Goal: Feedback & Contribution: Submit feedback/report problem

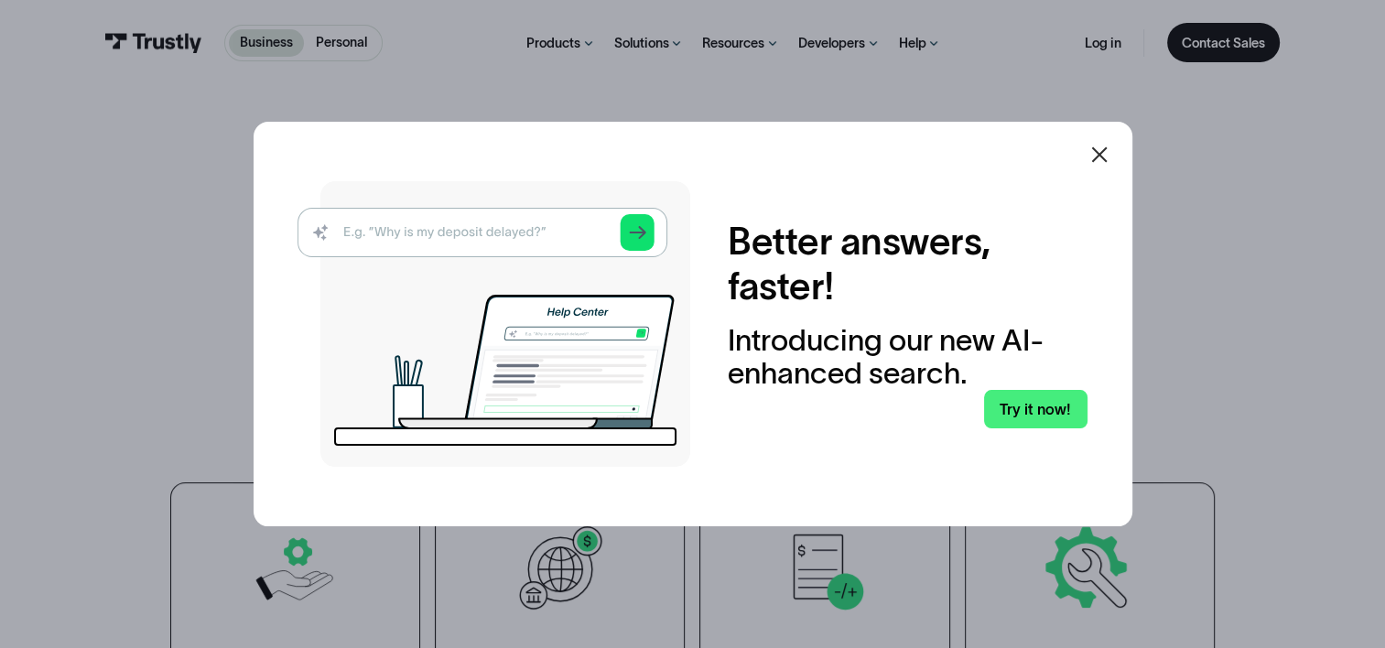
click at [523, 228] on img at bounding box center [494, 324] width 393 height 286
click at [799, 445] on div "Better answers, faster! Introducing our new AI-enhanced search. Try it now!" at bounding box center [692, 324] width 789 height 286
drag, startPoint x: 945, startPoint y: 462, endPoint x: 1026, endPoint y: 418, distance: 92.2
click at [947, 461] on div "Better answers, faster! Introducing our new AI-enhanced search. Try it now!" at bounding box center [692, 324] width 789 height 286
click at [1026, 411] on link "Try it now!" at bounding box center [1035, 409] width 103 height 39
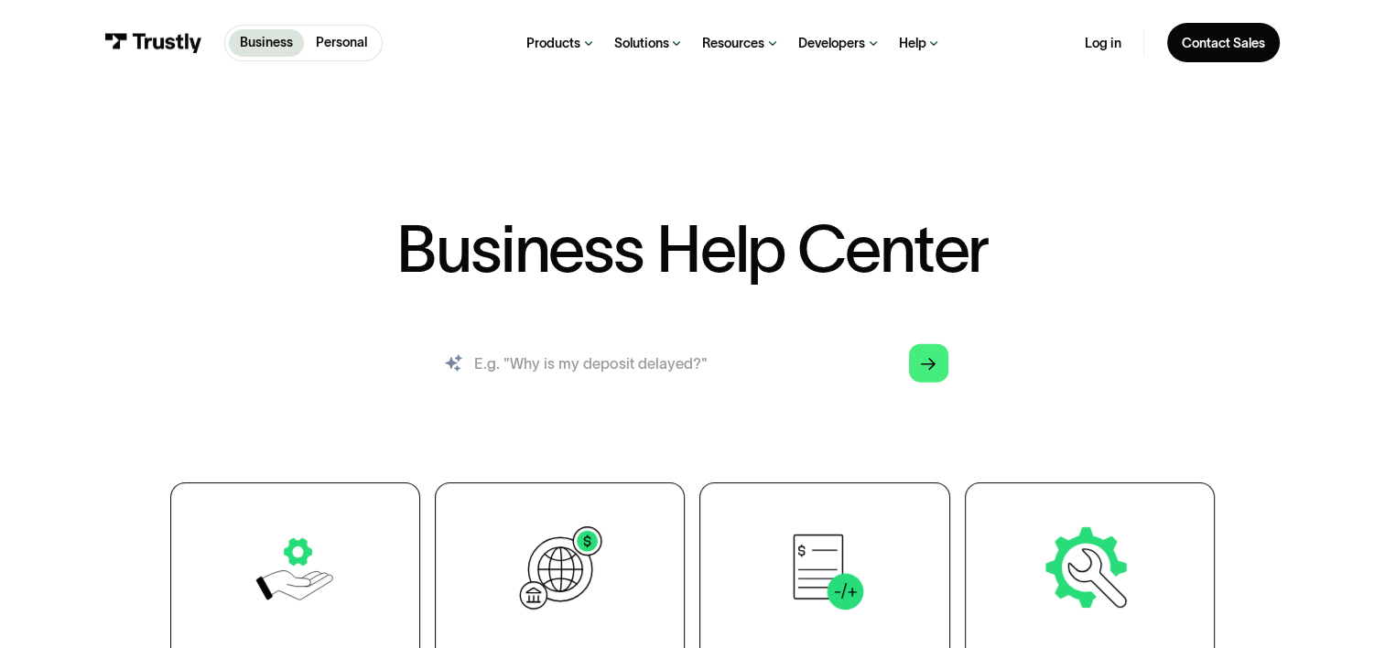
click at [541, 366] on input "search" at bounding box center [692, 363] width 541 height 60
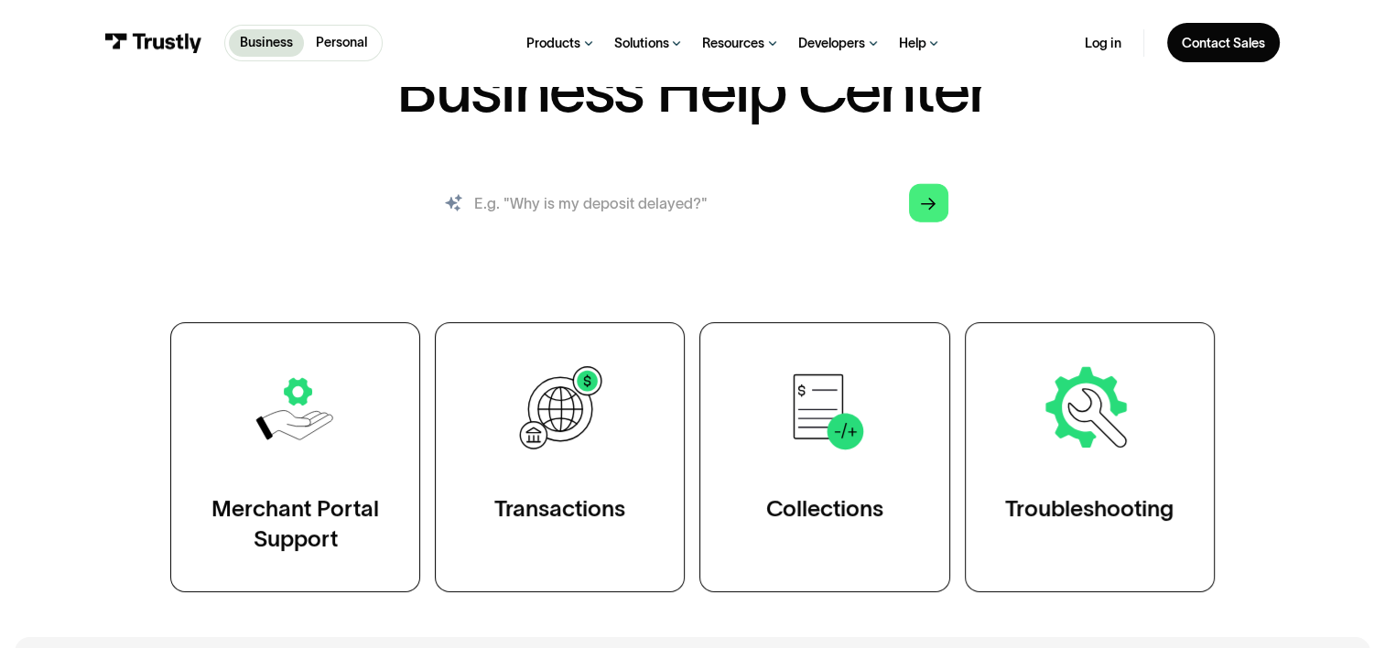
scroll to position [183, 0]
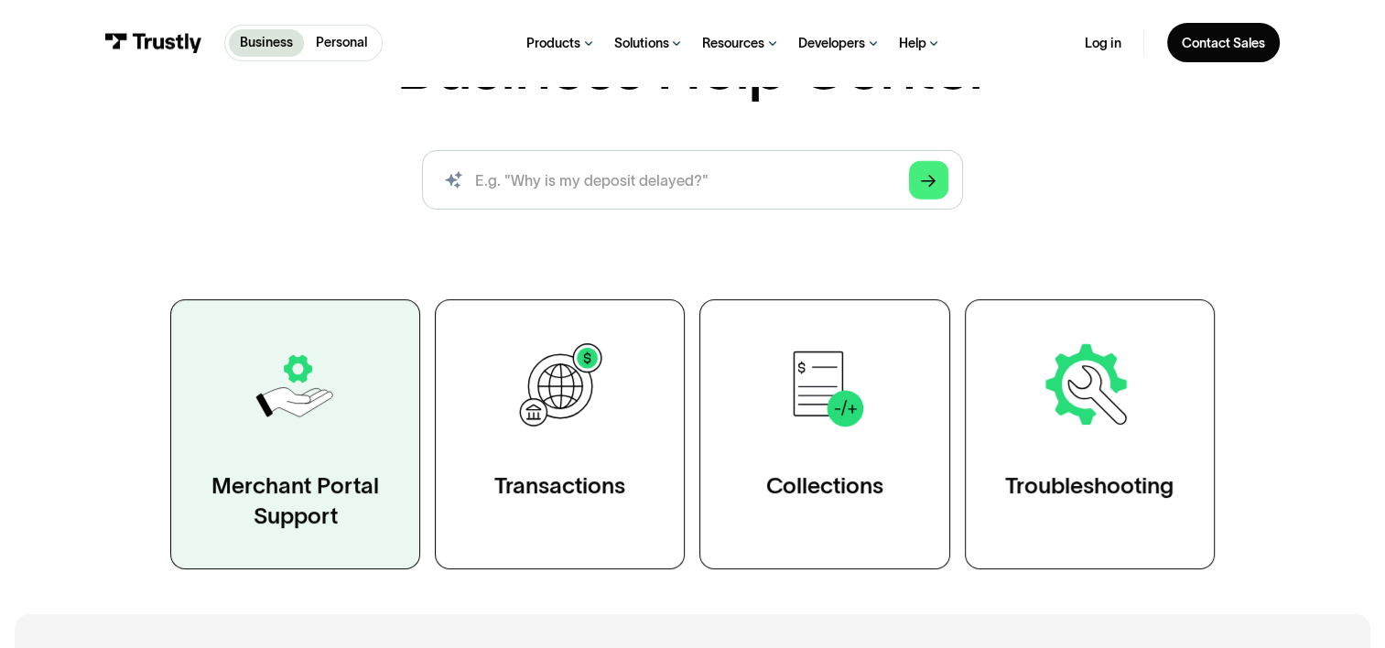
click at [320, 488] on div "Merchant Portal Support" at bounding box center [296, 502] width 174 height 60
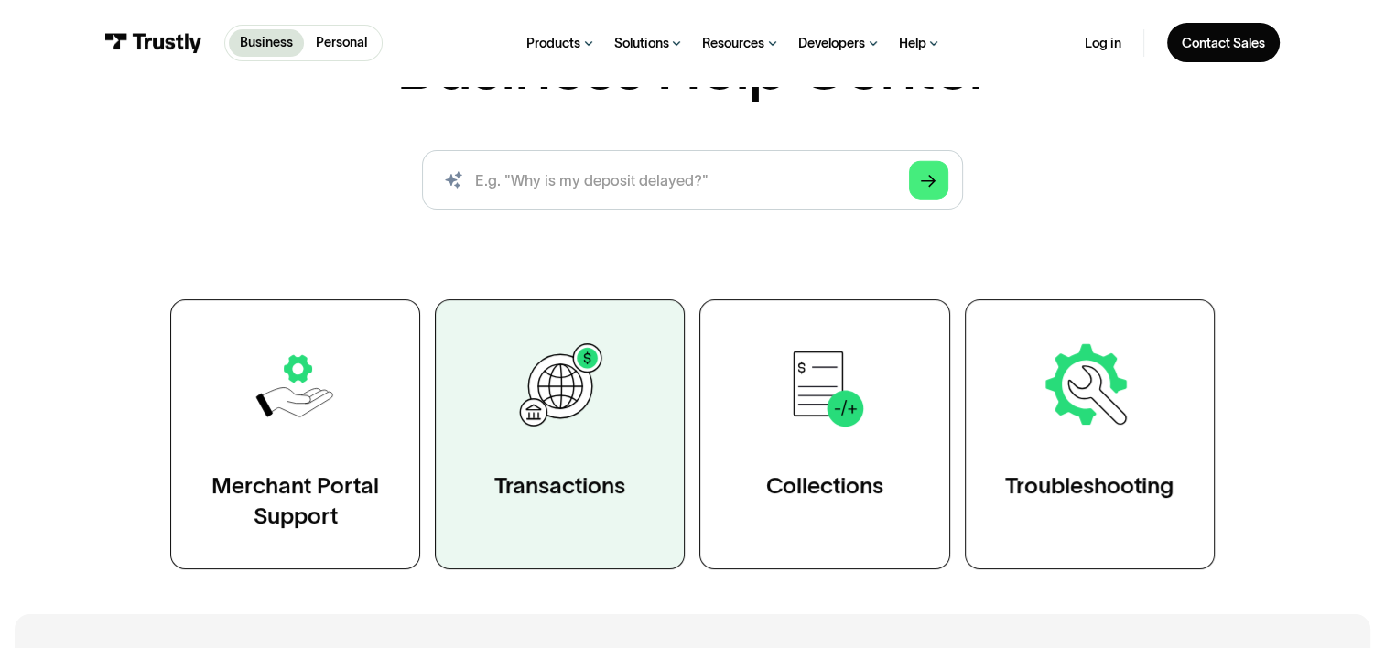
click at [568, 403] on img at bounding box center [560, 386] width 97 height 97
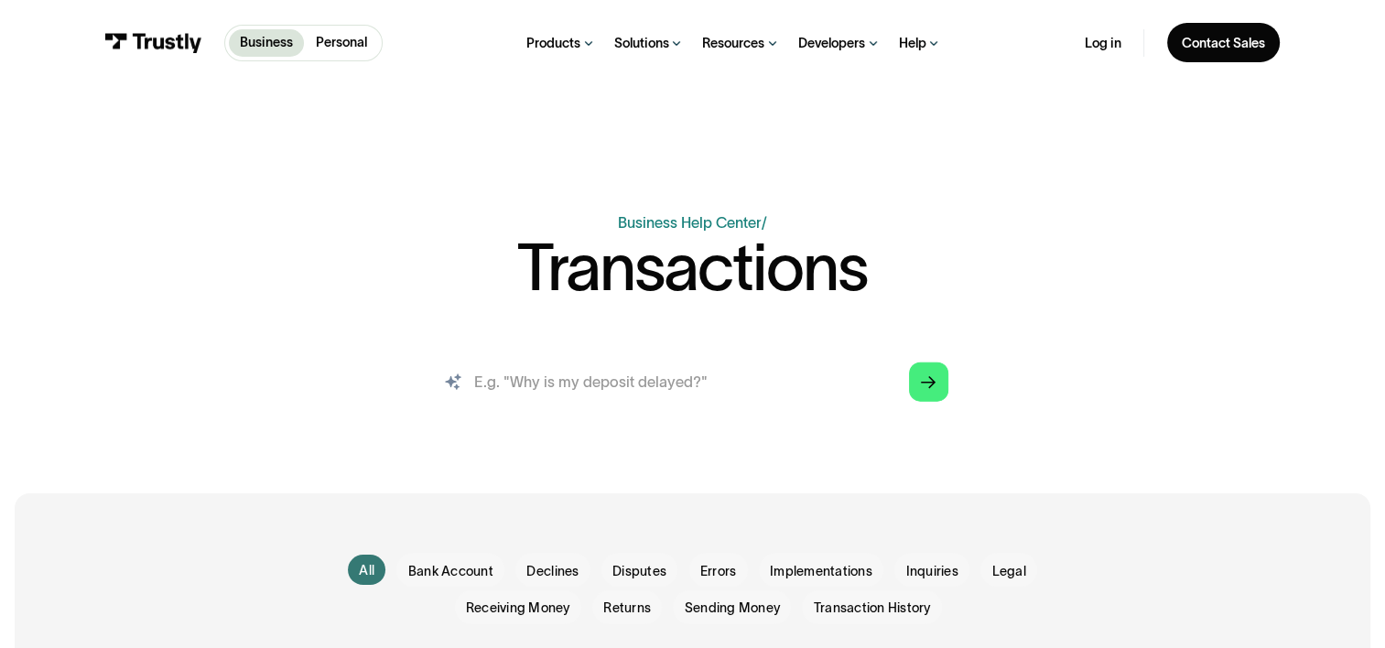
click at [525, 391] on input "search" at bounding box center [692, 382] width 541 height 60
type input "h"
click at [883, 388] on input "I'm trying to make online payment for Gwinnett county [GEOGRAPHIC_DATA] propert…" at bounding box center [692, 382] width 541 height 60
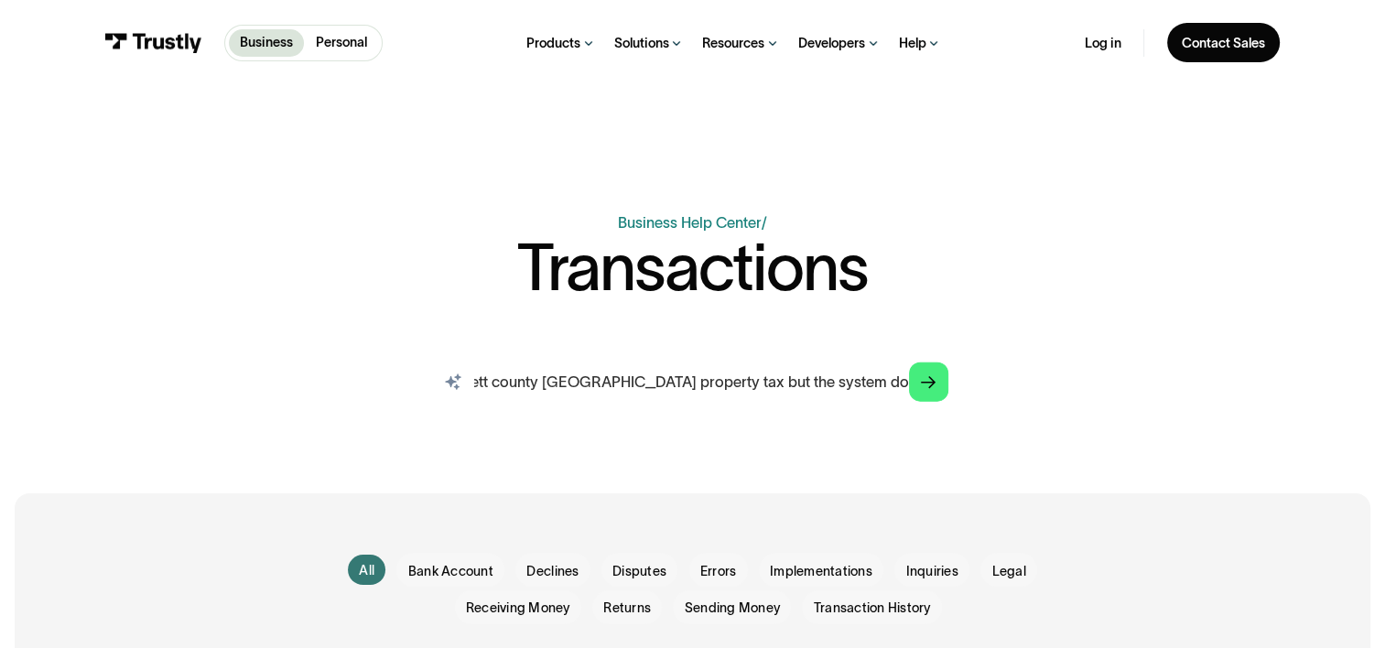
click at [885, 388] on input "I'm trying to make online payment for Gwinnett county GA property tax but the s…" at bounding box center [692, 382] width 541 height 60
click at [907, 385] on input "I'm trying to make online payment for Gwinnett county GA property tax but the s…" at bounding box center [692, 382] width 541 height 60
type input "I'm trying to make online payment for Gwinnett county [GEOGRAPHIC_DATA] propert…"
click at [930, 383] on polygon "Search" at bounding box center [928, 382] width 15 height 13
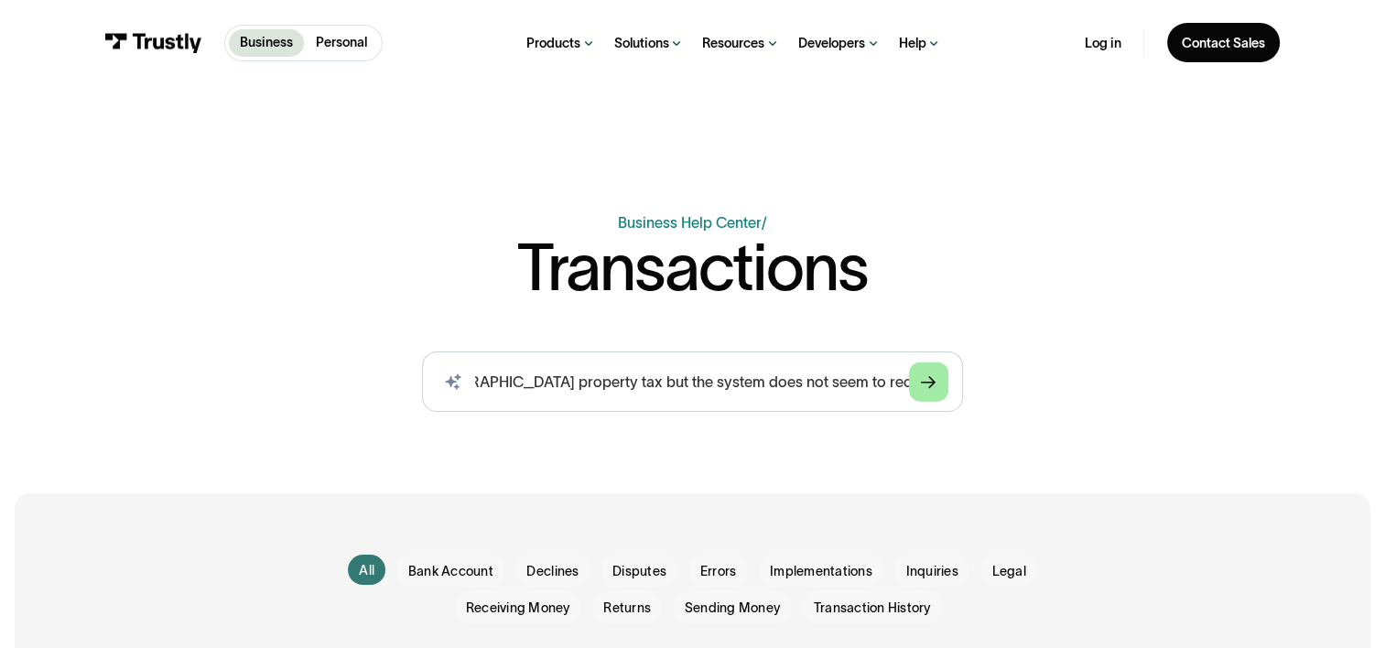
scroll to position [0, 0]
click at [939, 385] on link "Arrow Right" at bounding box center [928, 382] width 39 height 39
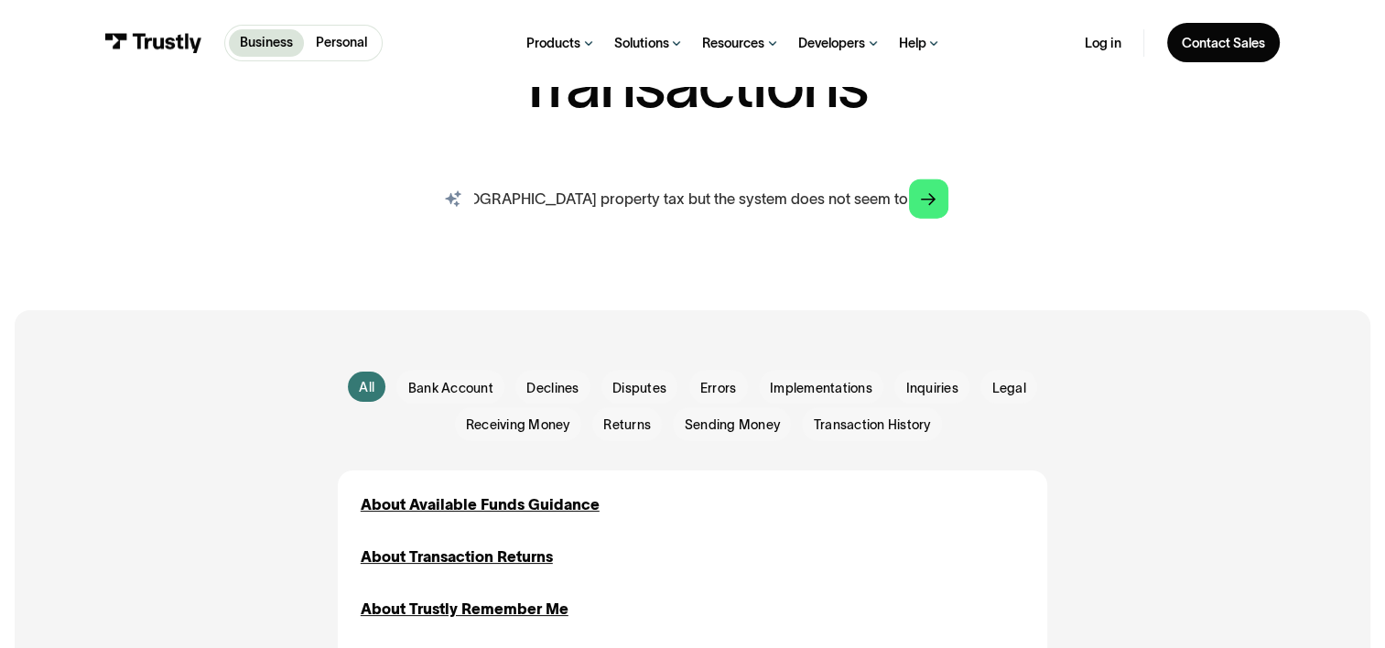
scroll to position [0, 429]
drag, startPoint x: 473, startPoint y: 207, endPoint x: 908, endPoint y: 207, distance: 434.9
click at [908, 207] on input "I'm trying to make online payment for Gwinnett county [GEOGRAPHIC_DATA] propert…" at bounding box center [692, 198] width 541 height 60
click at [933, 199] on icon "Arrow Right" at bounding box center [928, 200] width 15 height 16
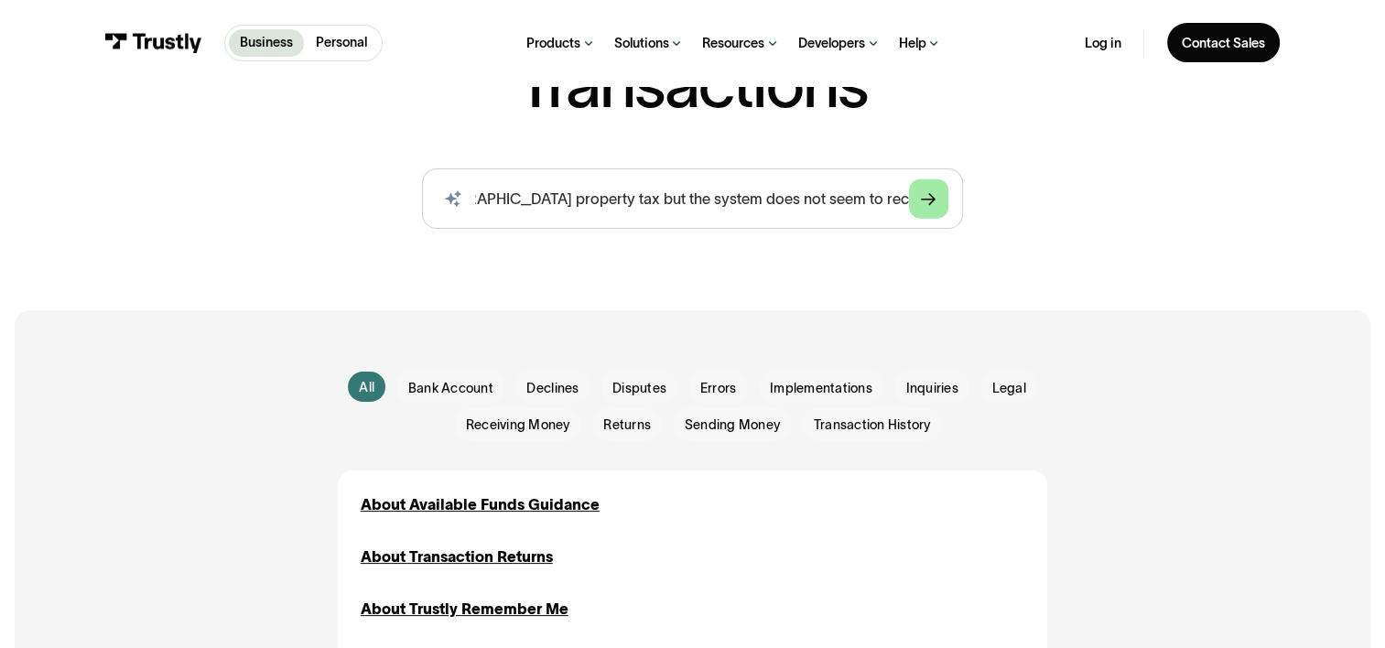
scroll to position [0, 0]
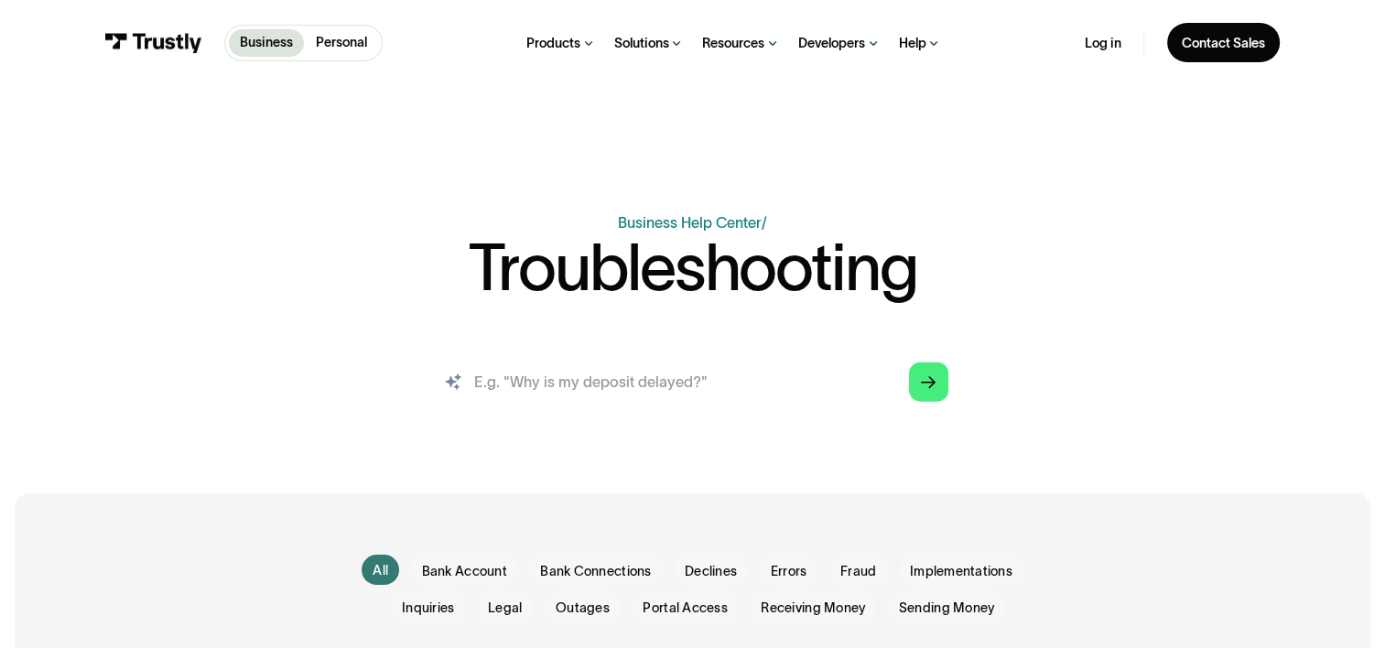
click at [483, 377] on input "search" at bounding box center [692, 382] width 541 height 60
paste input "I'm trying to make online payment for Gwinnett county [GEOGRAPHIC_DATA] propert…"
type input "I'm trying to make online payment for Gwinnett county [GEOGRAPHIC_DATA] propert…"
click at [934, 385] on polygon "Search" at bounding box center [928, 382] width 15 height 13
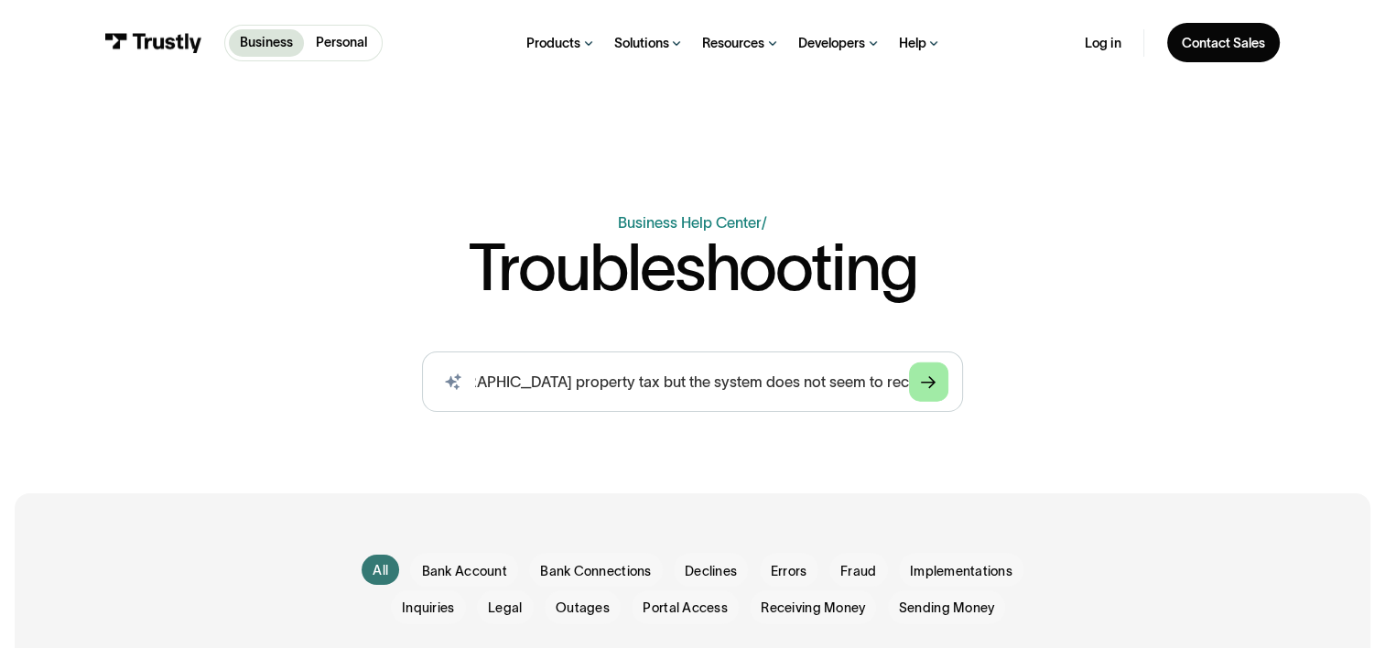
scroll to position [0, 0]
click at [959, 141] on link "Business Help Center" at bounding box center [1016, 132] width 161 height 18
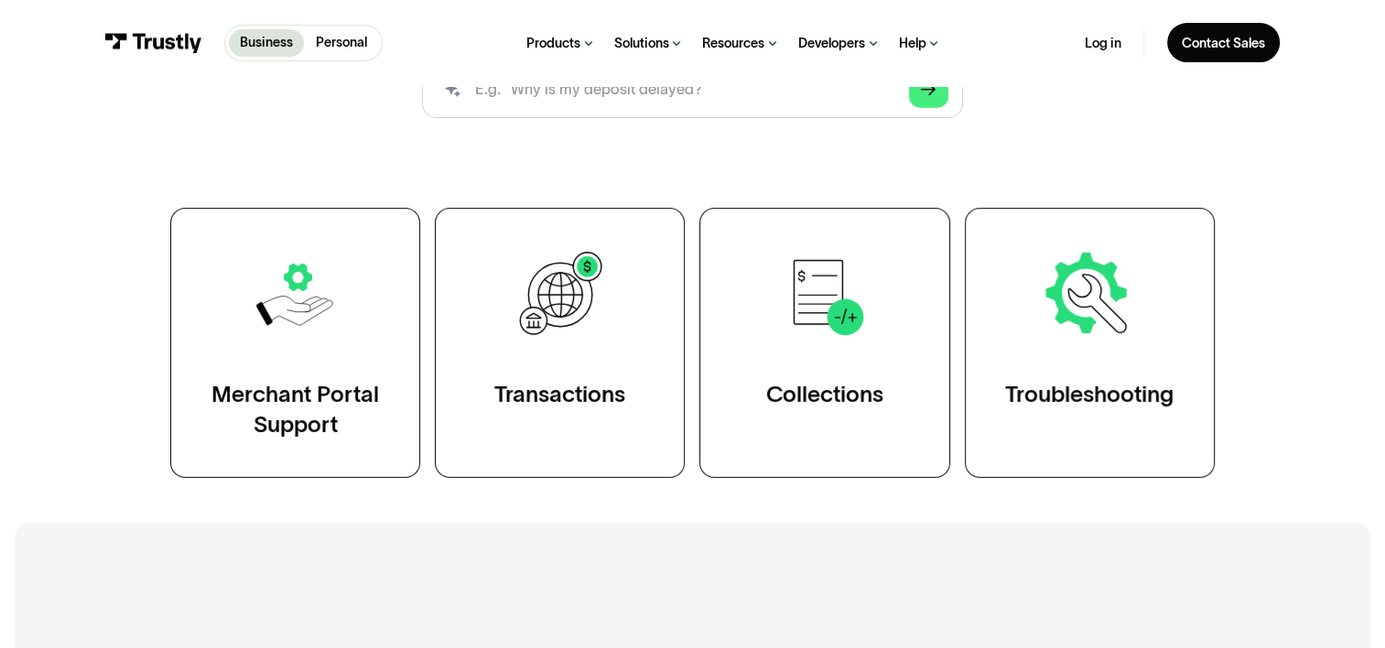
scroll to position [92, 0]
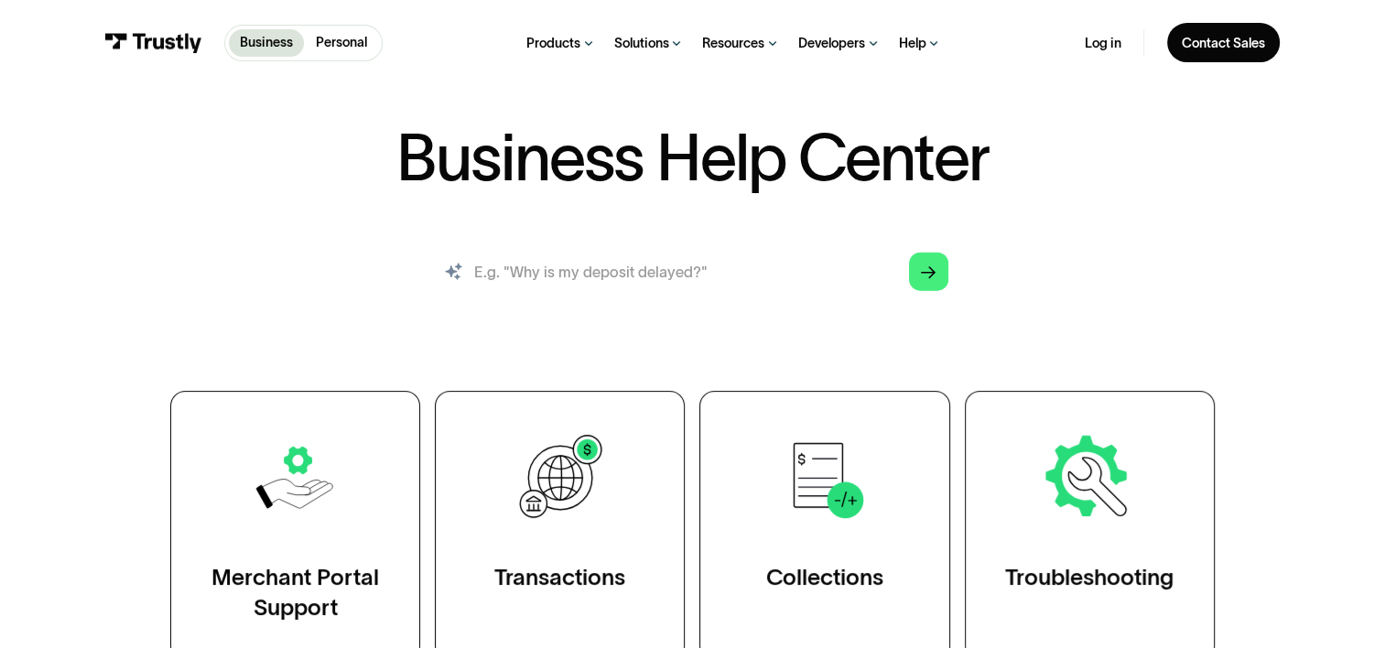
click at [513, 266] on input "search" at bounding box center [692, 272] width 541 height 60
paste input "I'm trying to make online payment for Gwinnett county [GEOGRAPHIC_DATA] propert…"
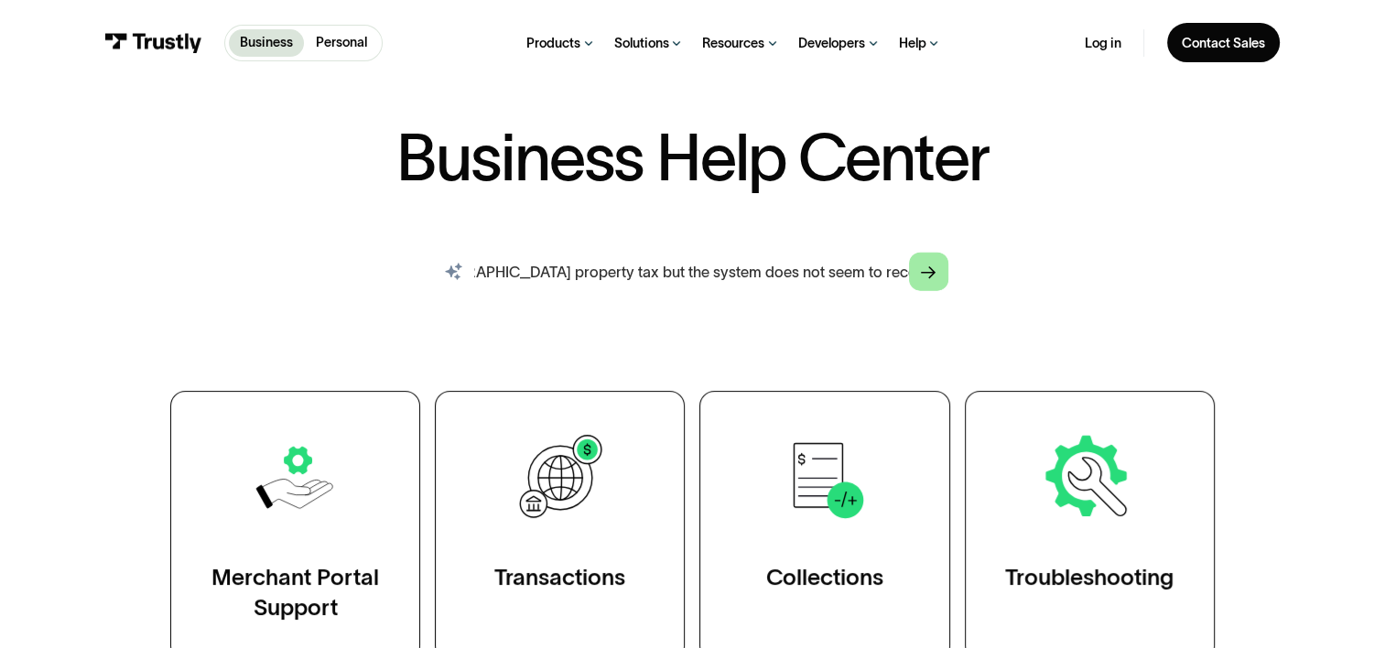
type input "I'm trying to make online payment for Gwinnett county [GEOGRAPHIC_DATA] propert…"
click at [935, 270] on icon "Arrow Right" at bounding box center [928, 273] width 15 height 16
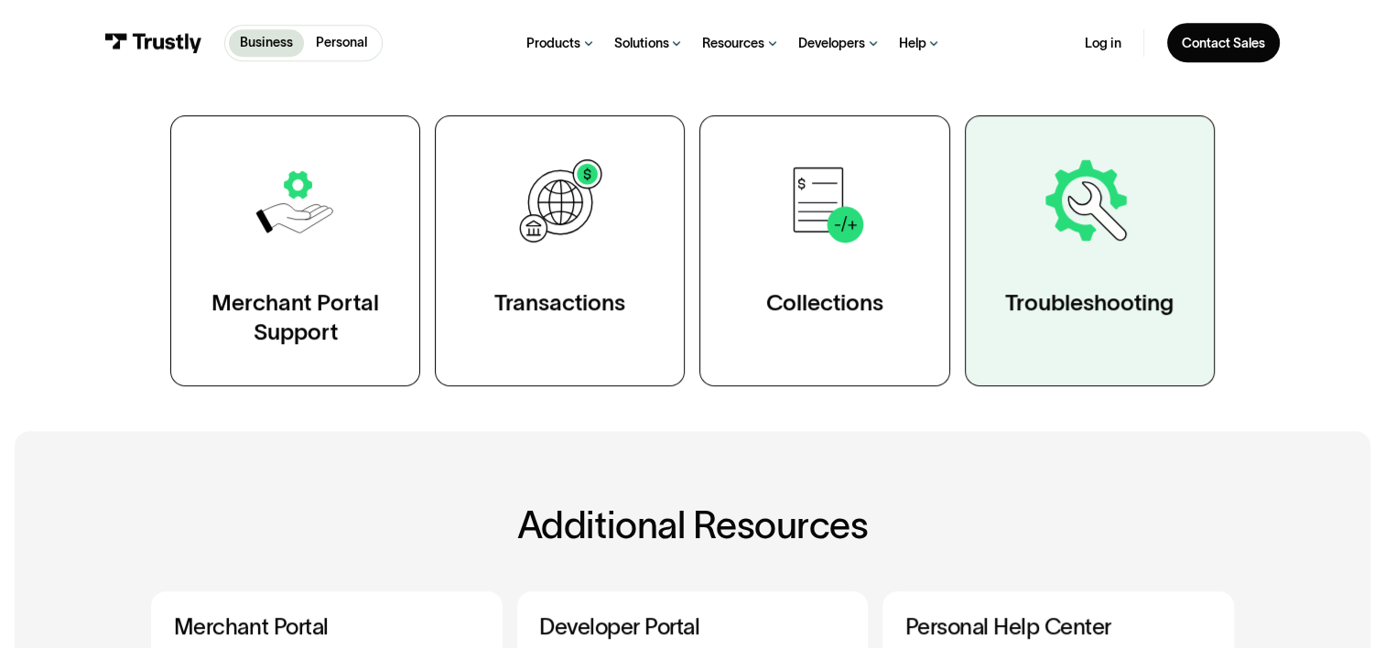
scroll to position [824, 0]
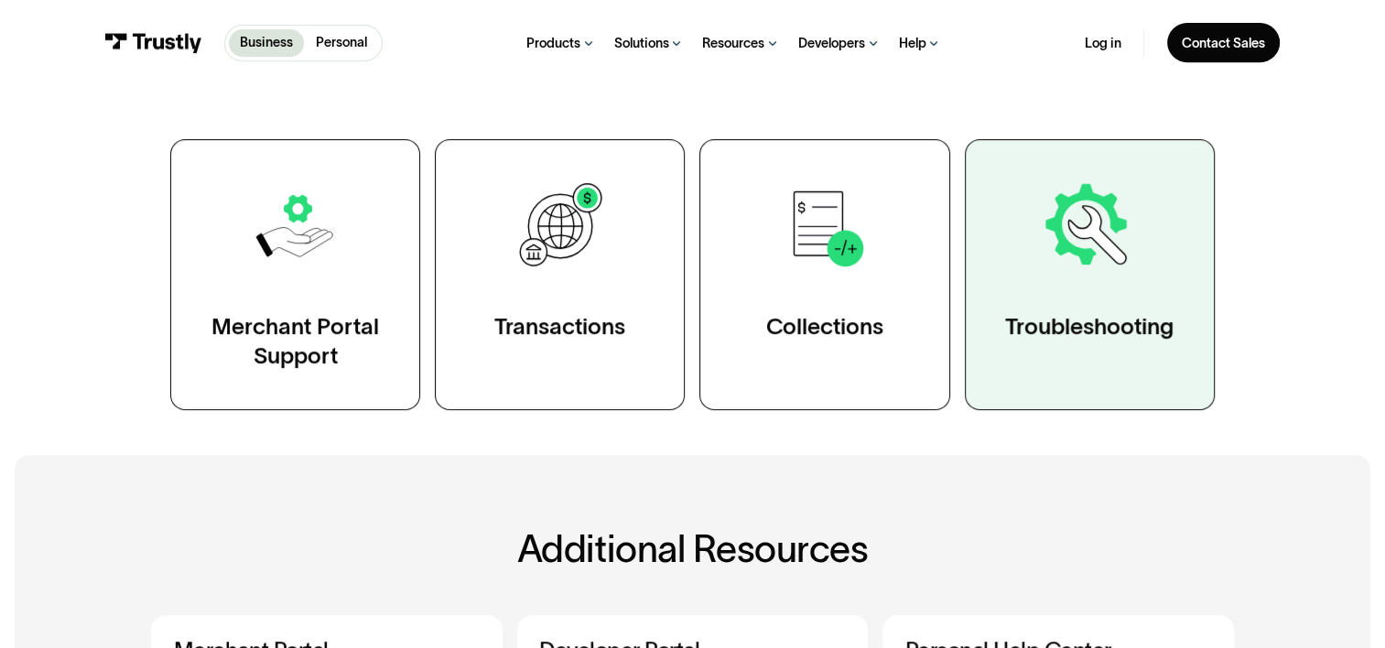
click at [1090, 233] on img at bounding box center [1089, 226] width 97 height 97
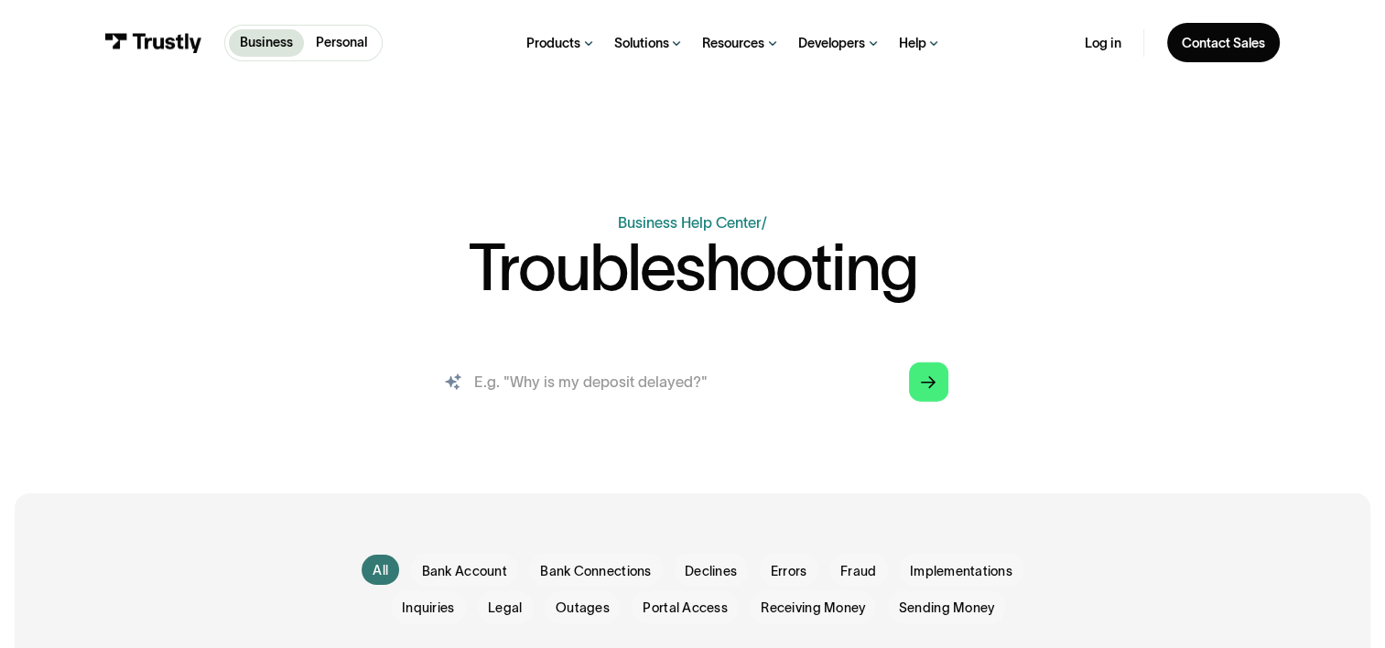
click at [546, 385] on input "search" at bounding box center [692, 382] width 541 height 60
paste input "I'm trying to make online payment for Gwinnett county [GEOGRAPHIC_DATA] propert…"
type input "I'm trying to make online payment for Gwinnett county [GEOGRAPHIC_DATA] propert…"
click at [928, 390] on icon "Arrow Right" at bounding box center [928, 383] width 15 height 16
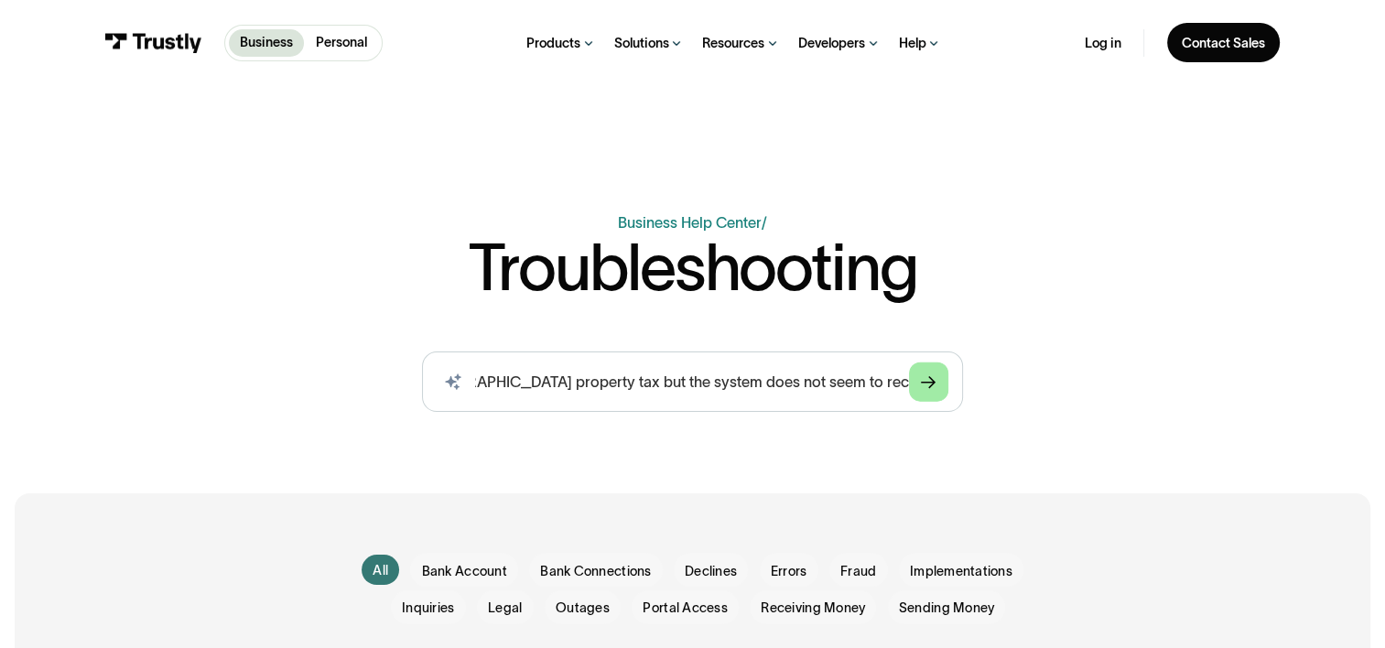
scroll to position [0, 0]
click at [932, 382] on icon "Arrow Right" at bounding box center [928, 383] width 15 height 16
click at [950, 130] on img at bounding box center [945, 132] width 18 height 18
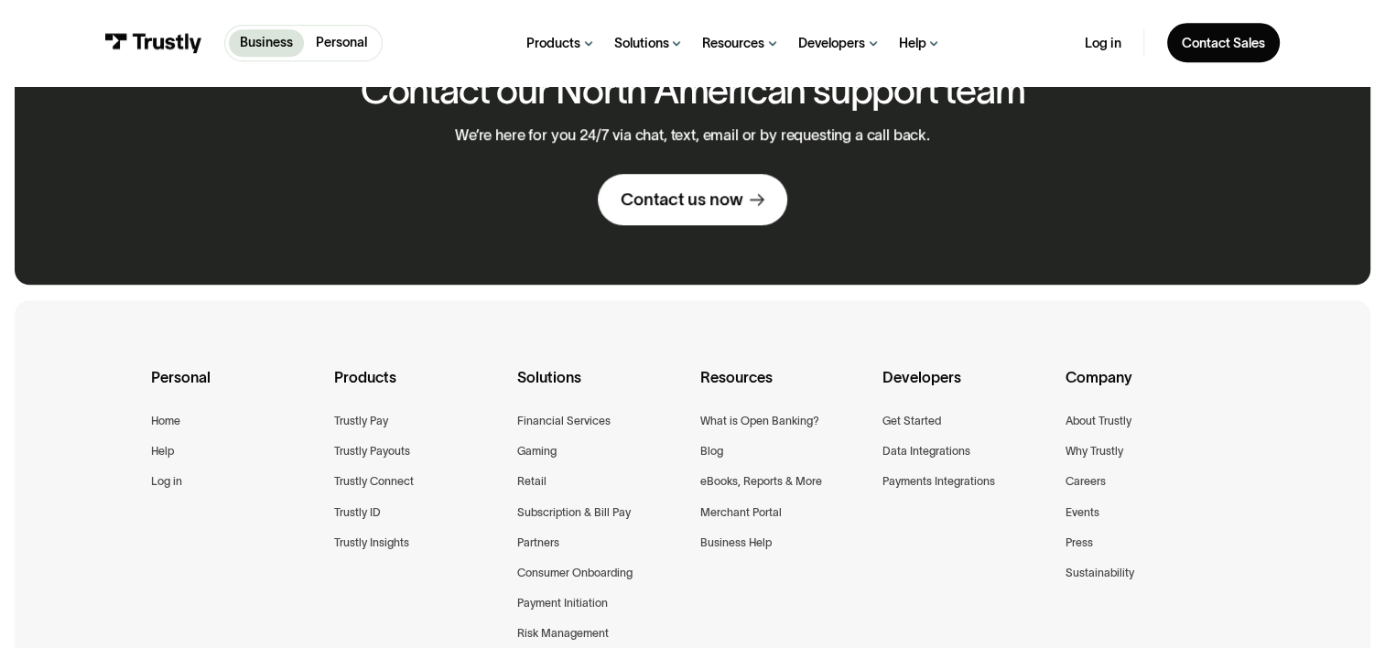
scroll to position [1190, 0]
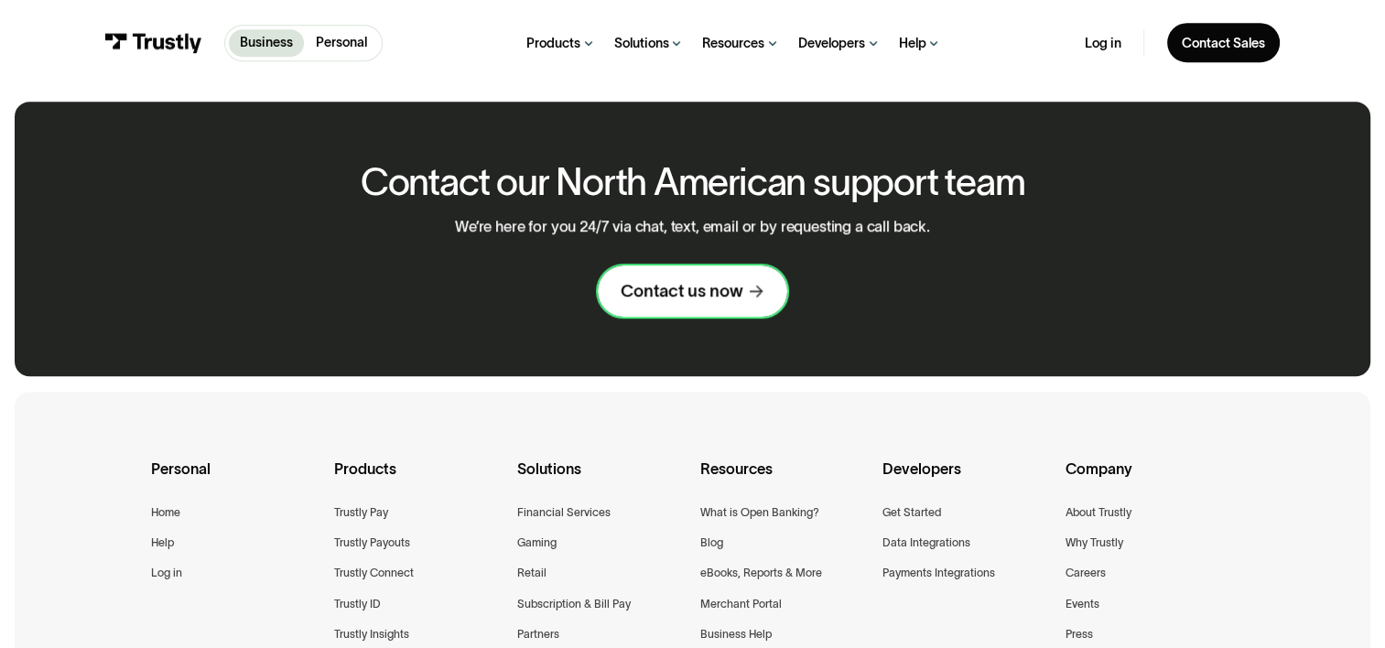
click at [670, 295] on div "Contact us now" at bounding box center [682, 291] width 122 height 22
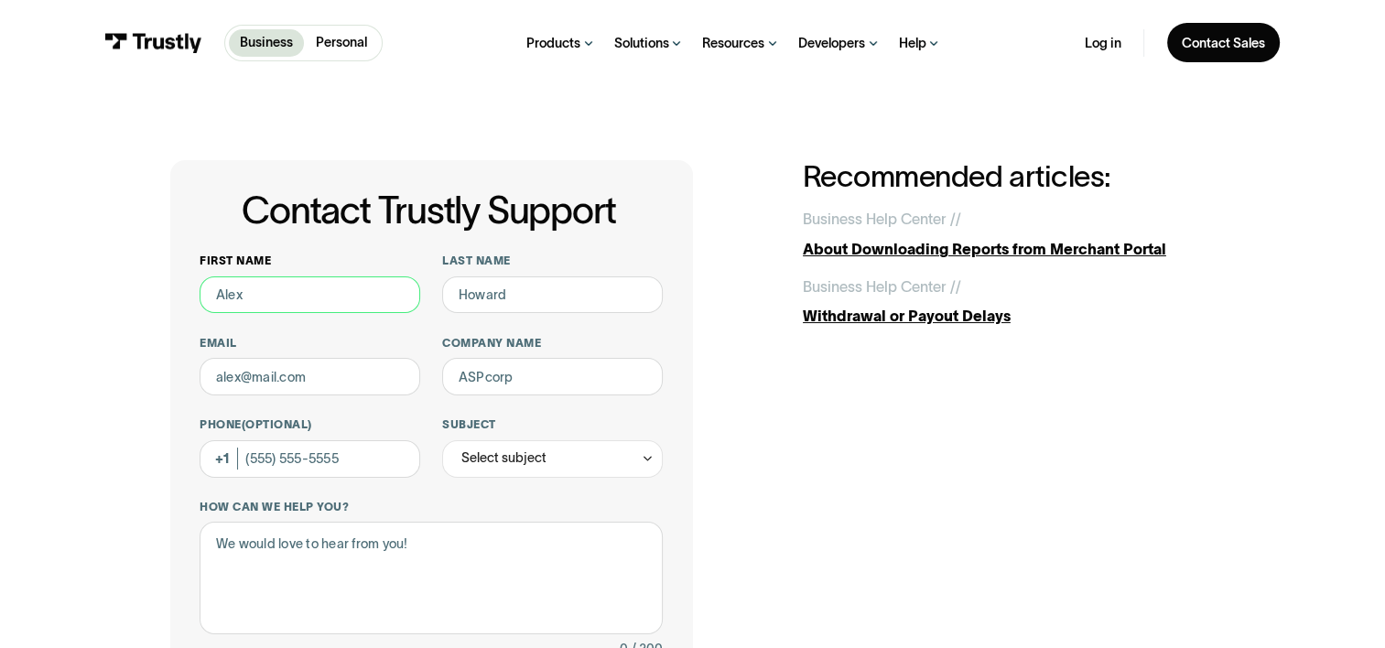
click at [308, 297] on input "First name" at bounding box center [310, 296] width 221 height 38
type input "Louise"
type input "Lee"
type input "louise.lee@loyaltrustbank.com"
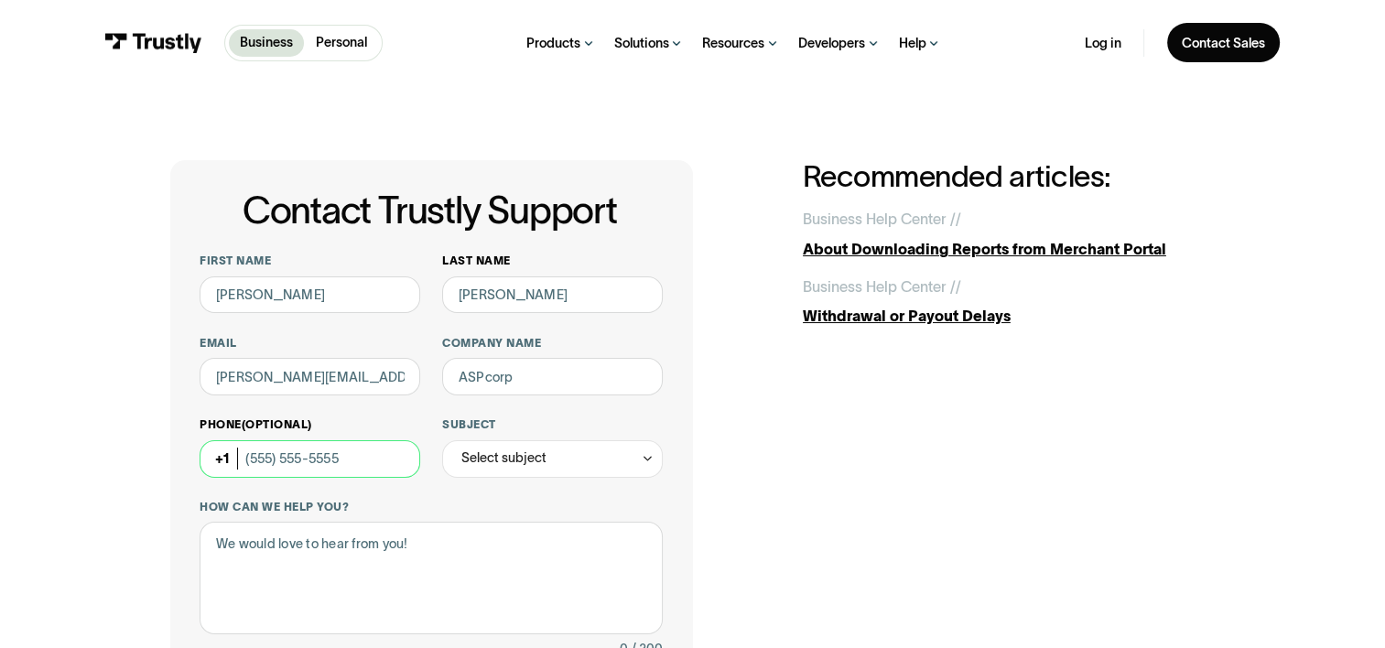
click at [363, 472] on input "Phone (Optional)" at bounding box center [310, 459] width 221 height 38
click at [685, 464] on div "Contact Trustly Support First name Louise Last name Lee Email louise.lee@loyalt…" at bounding box center [431, 587] width 523 height 855
drag, startPoint x: 595, startPoint y: 388, endPoint x: 436, endPoint y: 388, distance: 159.3
click at [436, 388] on div "First name Louise Last name Lee Email louise.lee@loyaltrustbank.com Company nam…" at bounding box center [431, 585] width 462 height 663
type input "Loyal Trust Bank"
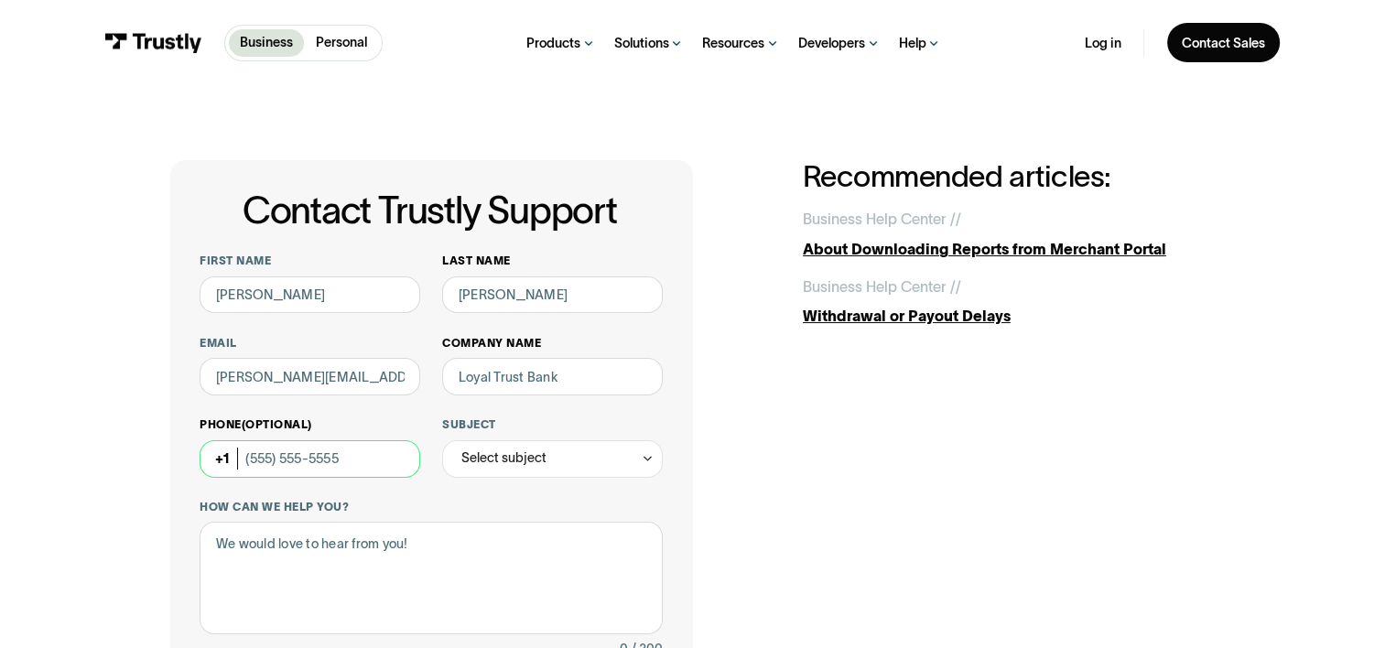
click at [253, 454] on input "Phone (Optional)" at bounding box center [310, 459] width 221 height 38
type input "(678) 783-8018"
click at [525, 458] on div "Select subject" at bounding box center [503, 458] width 85 height 22
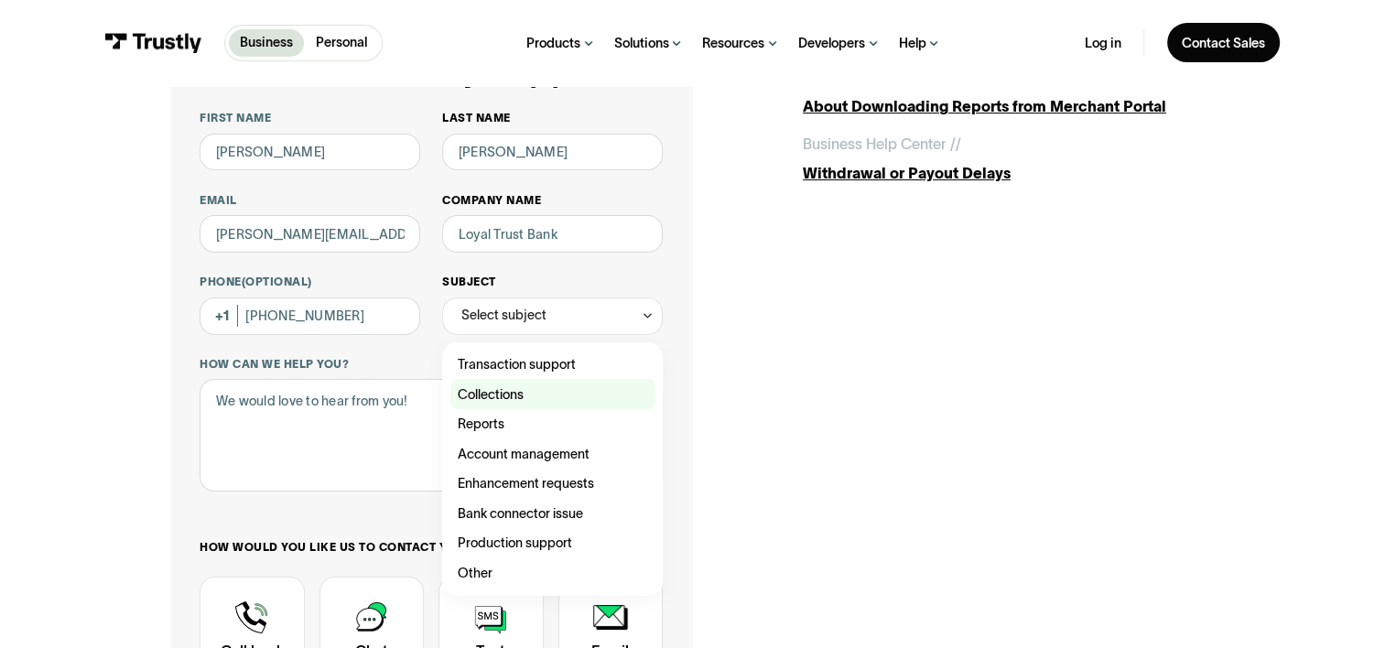
scroll to position [183, 0]
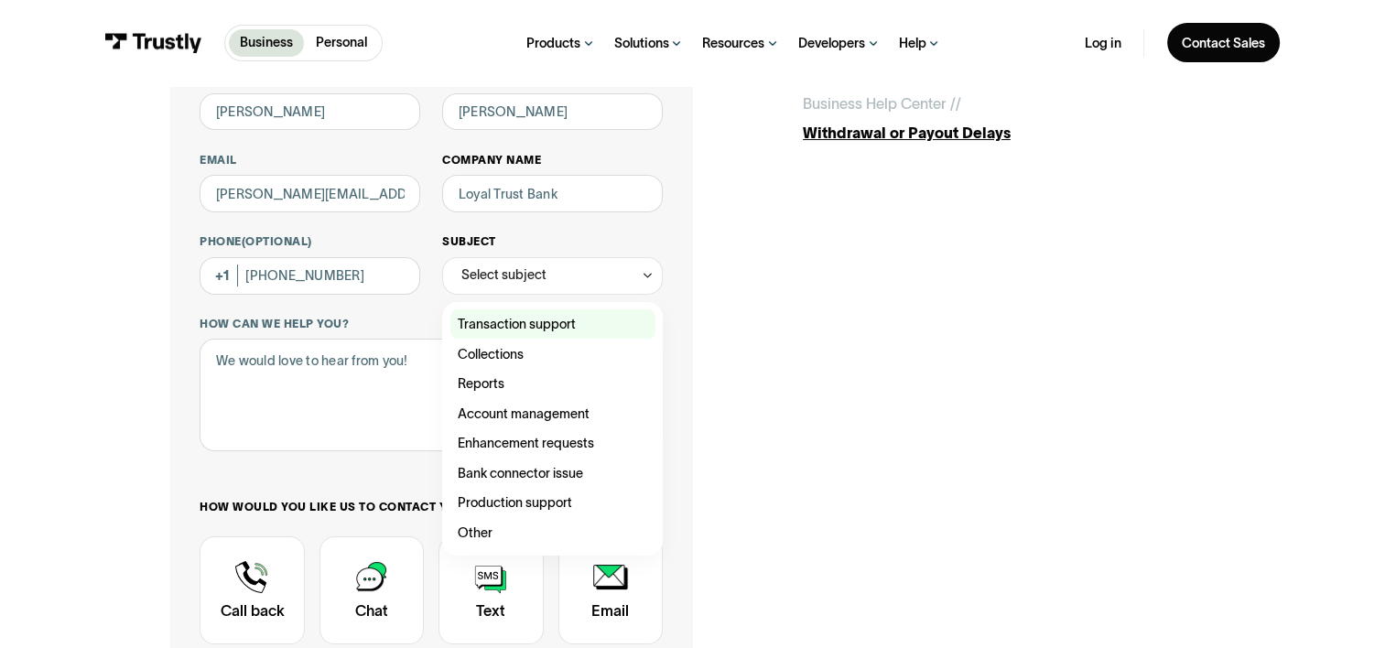
click at [491, 320] on div "Contact Trustly Support" at bounding box center [553, 324] width 205 height 30
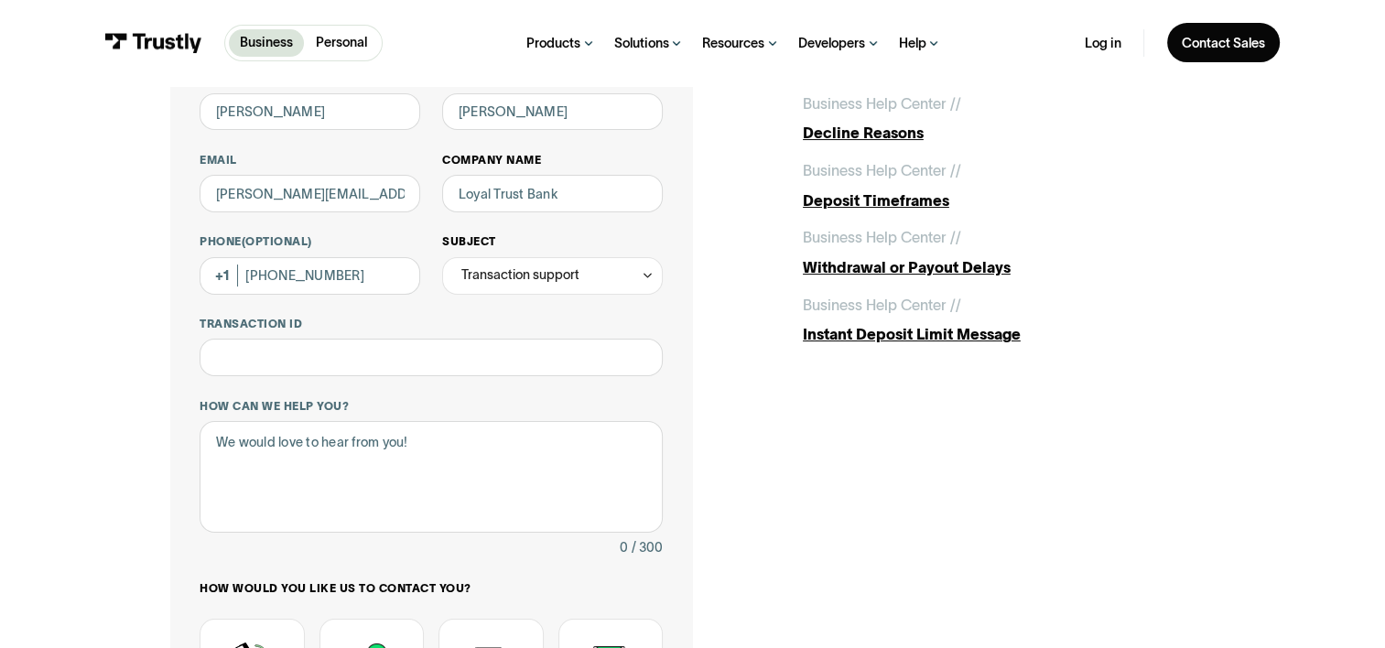
click at [538, 282] on div "Transaction support" at bounding box center [520, 275] width 118 height 22
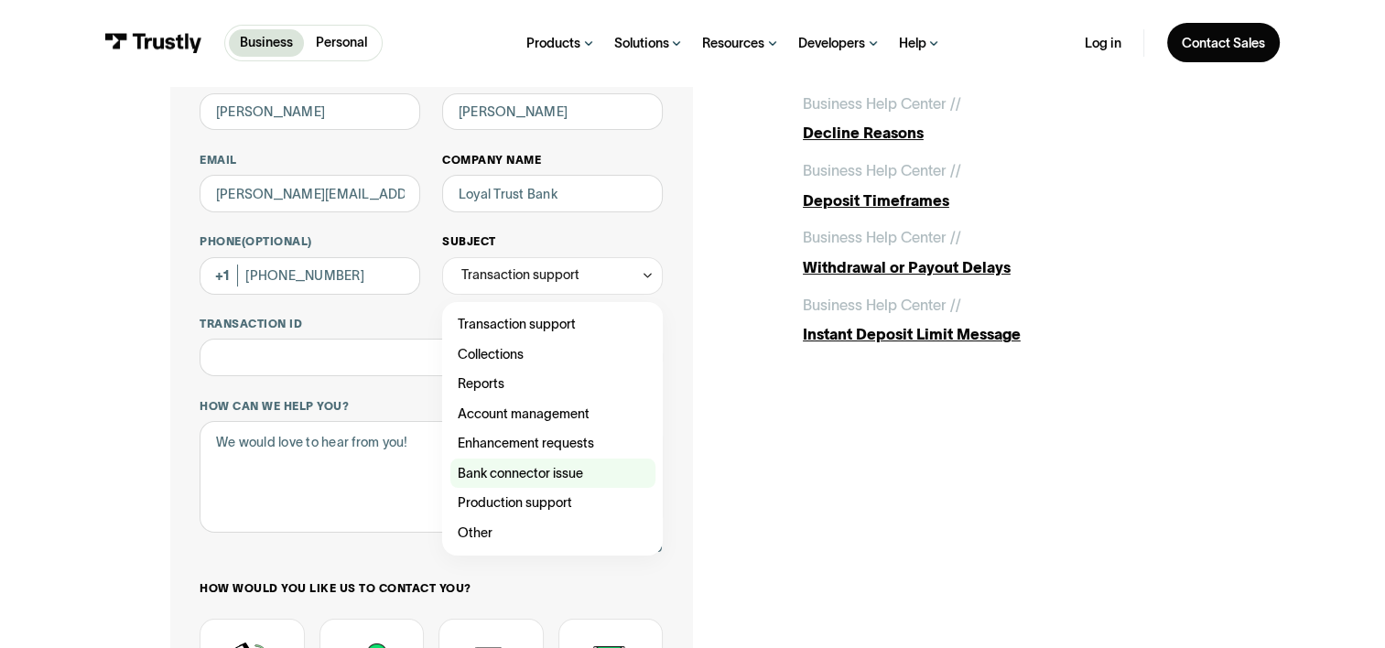
click at [503, 472] on div "Contact Trustly Support" at bounding box center [553, 474] width 205 height 30
type input "**********"
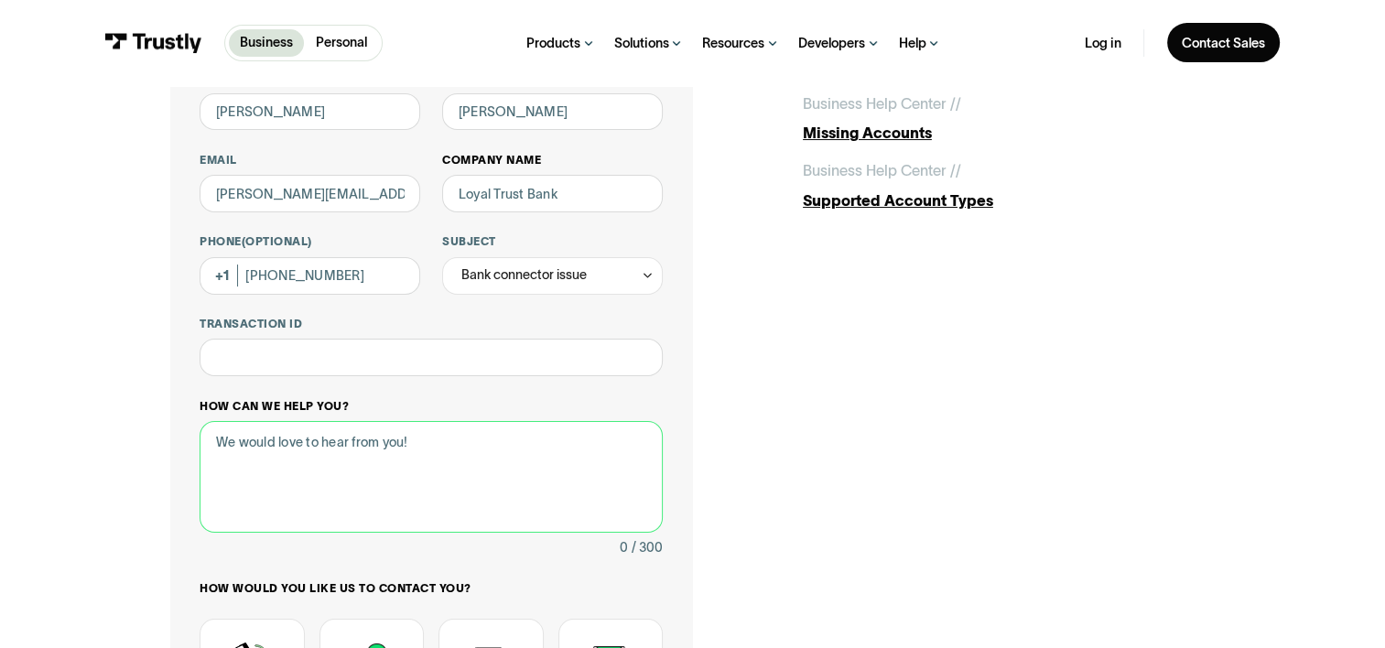
click at [262, 468] on textarea "How can we help you?" at bounding box center [431, 477] width 462 height 112
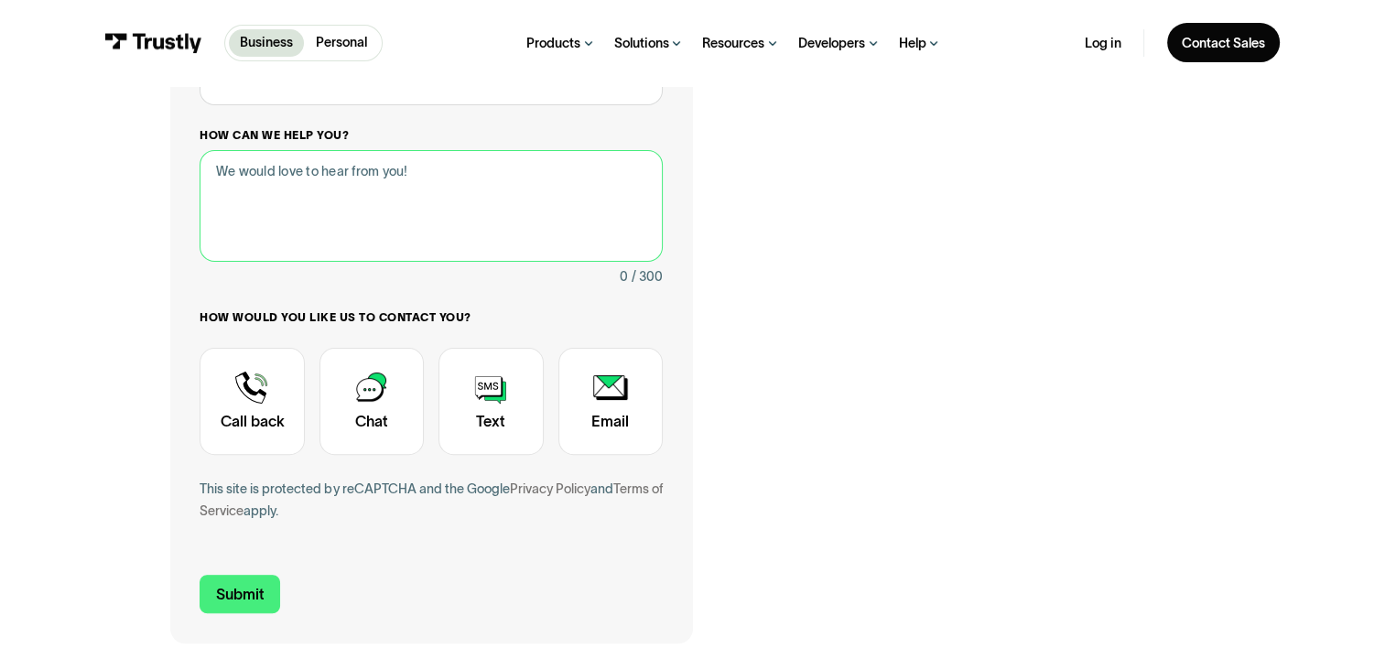
scroll to position [458, 0]
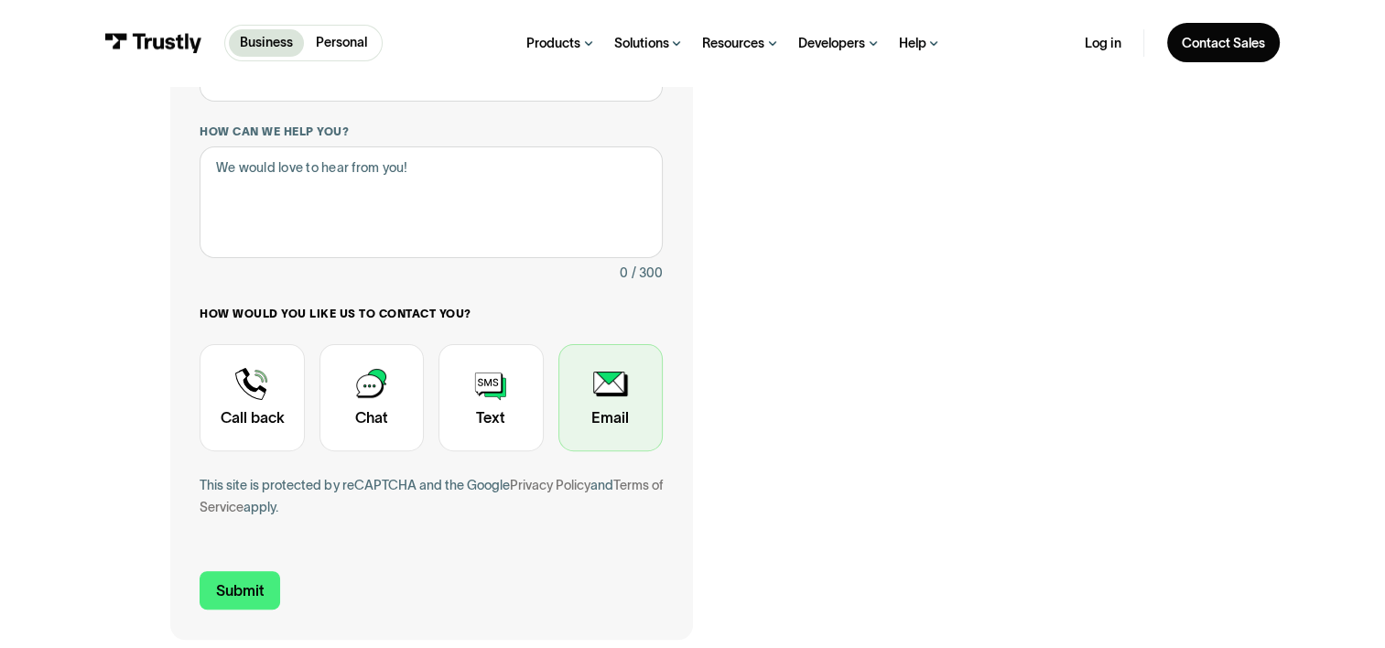
click at [609, 401] on div "Contact Trustly Support" at bounding box center [611, 397] width 104 height 107
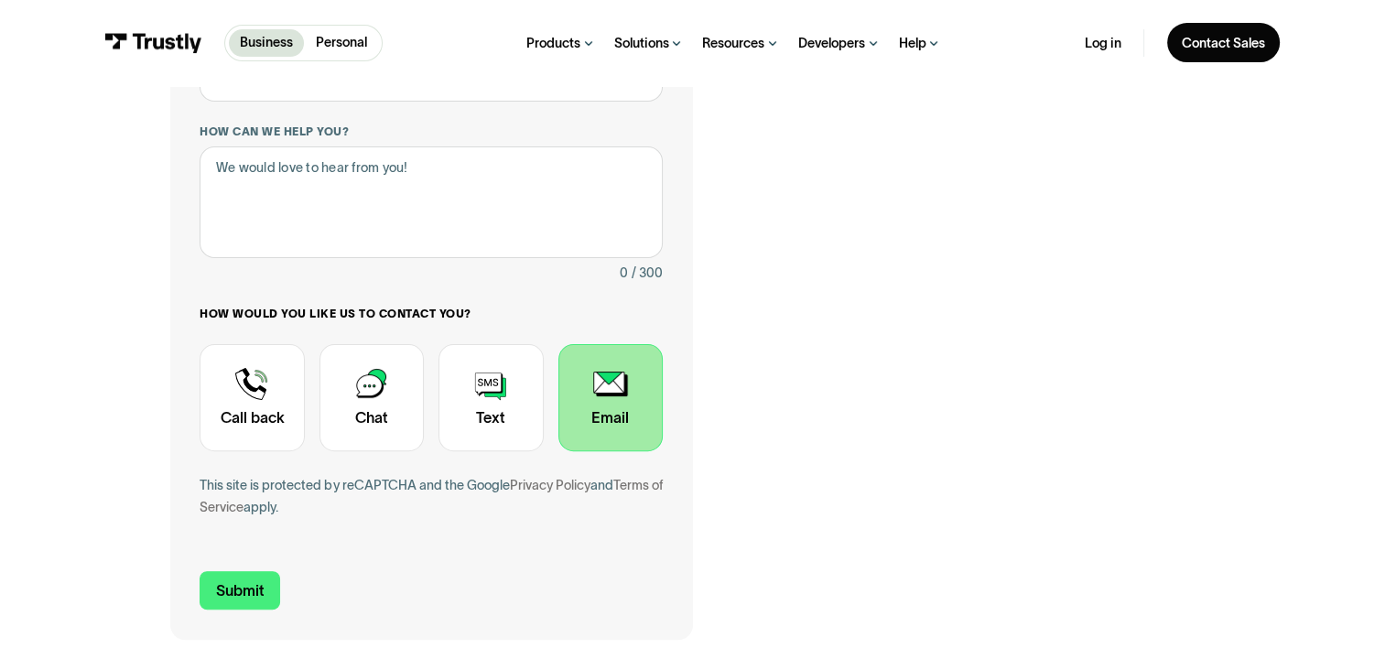
click at [607, 398] on div "Contact Trustly Support" at bounding box center [611, 397] width 104 height 107
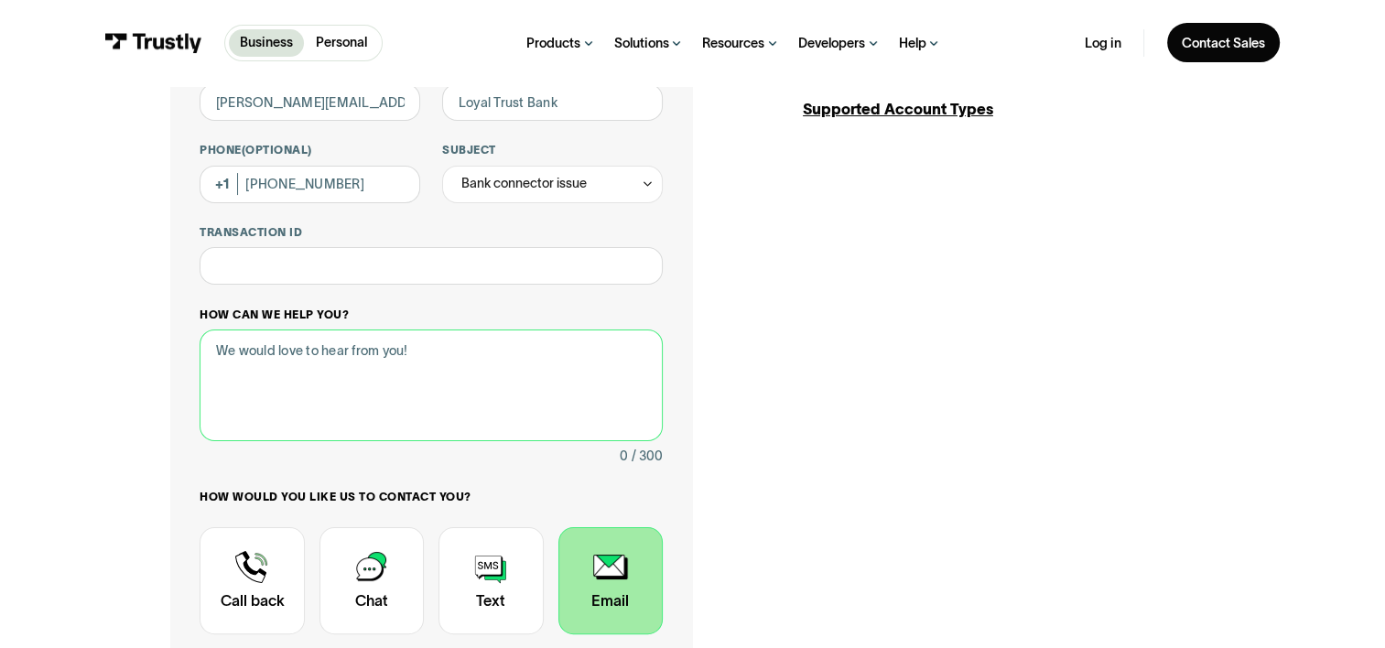
click at [223, 352] on textarea "How can we help you?" at bounding box center [431, 386] width 462 height 112
paste textarea "I'm trying to make online payment for Gwinnett county GA property tax but the s…"
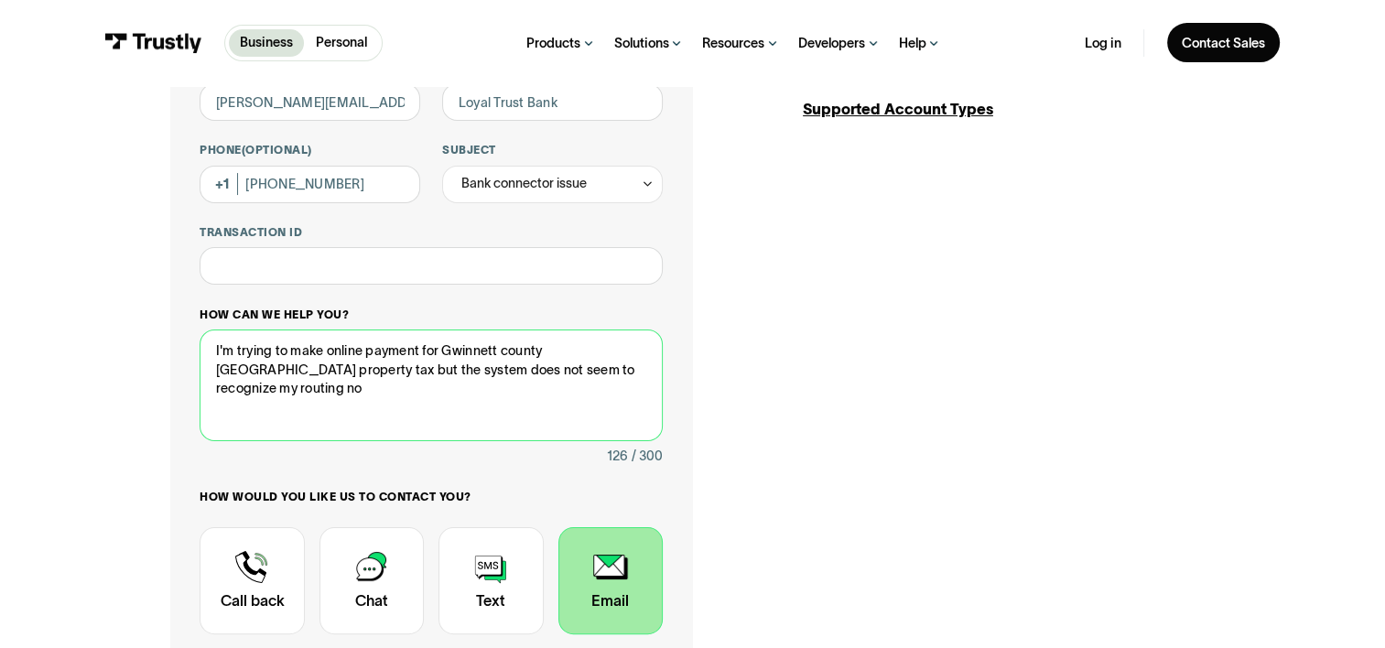
drag, startPoint x: 497, startPoint y: 377, endPoint x: 482, endPoint y: 375, distance: 15.8
click at [482, 375] on textarea "I'm trying to make online payment for Gwinnett county GA property tax but the s…" at bounding box center [431, 386] width 462 height 112
click at [601, 380] on textarea "I'm trying to make online payment for Gwinnett county GA property tax but the s…" at bounding box center [431, 386] width 462 height 112
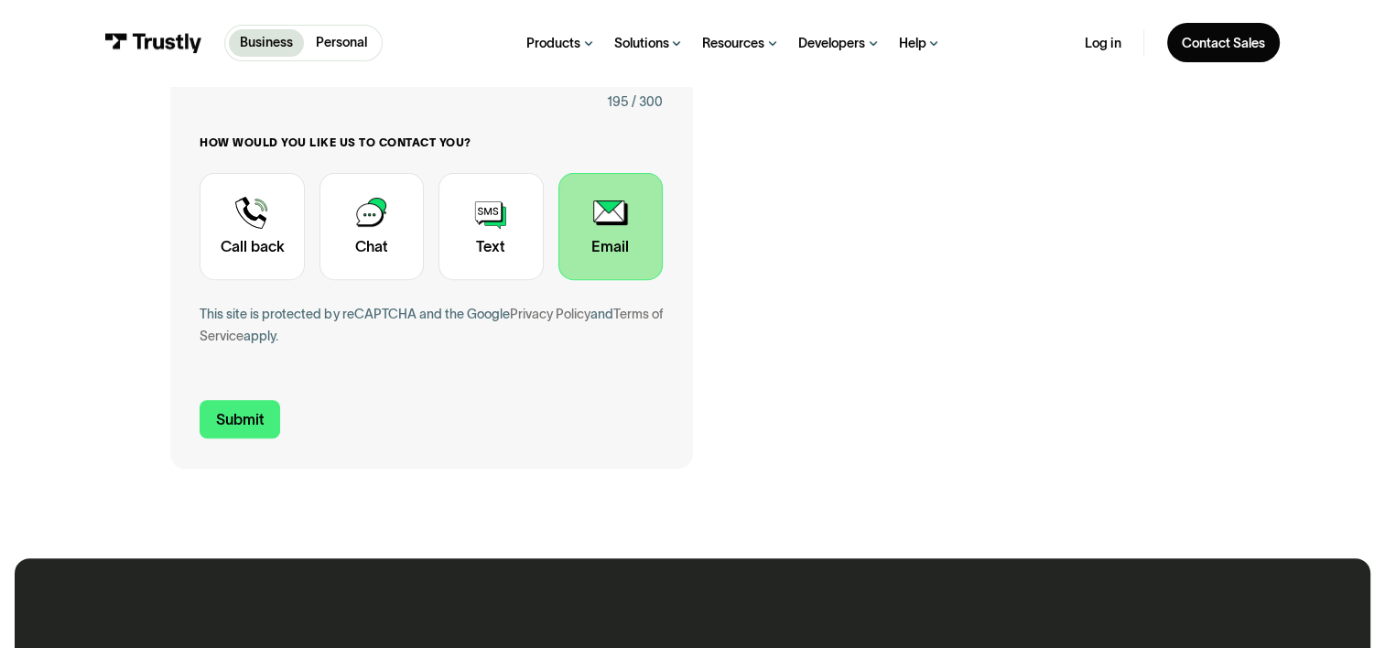
scroll to position [641, 0]
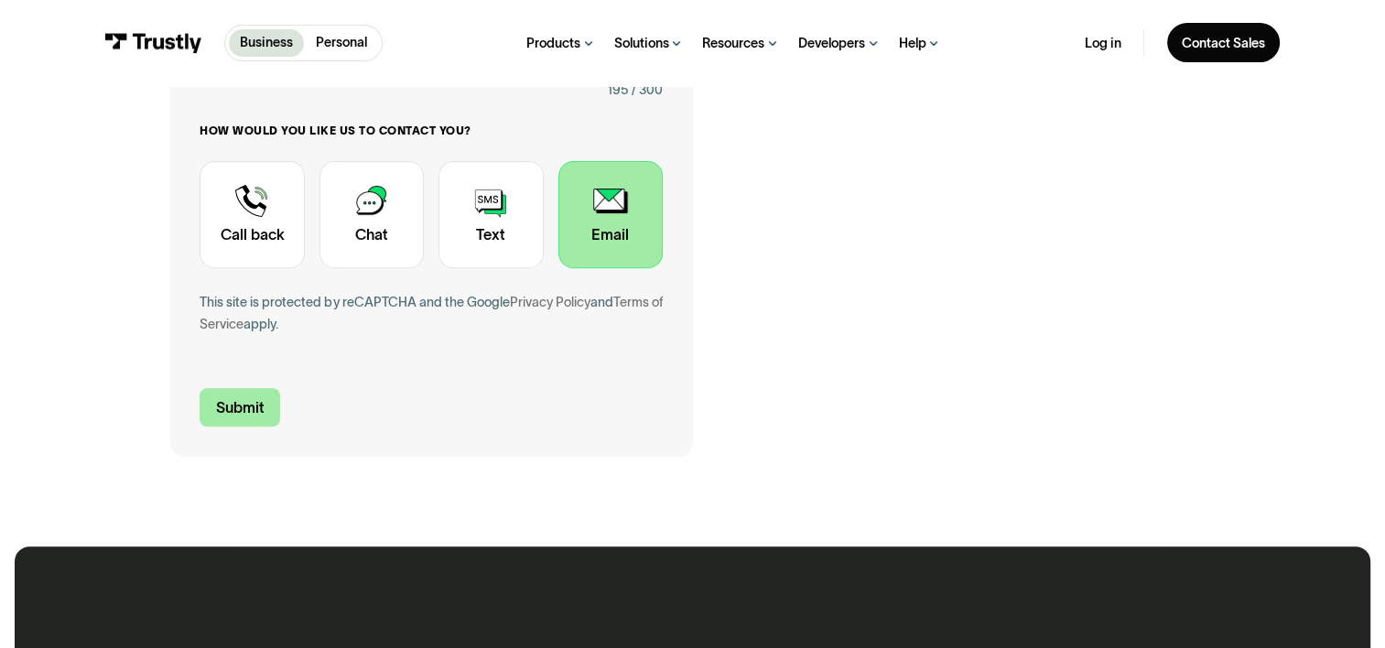
type textarea "I'm trying to make online payment for Gwinnett county GA property tax but the s…"
drag, startPoint x: 216, startPoint y: 414, endPoint x: 880, endPoint y: 360, distance: 666.1
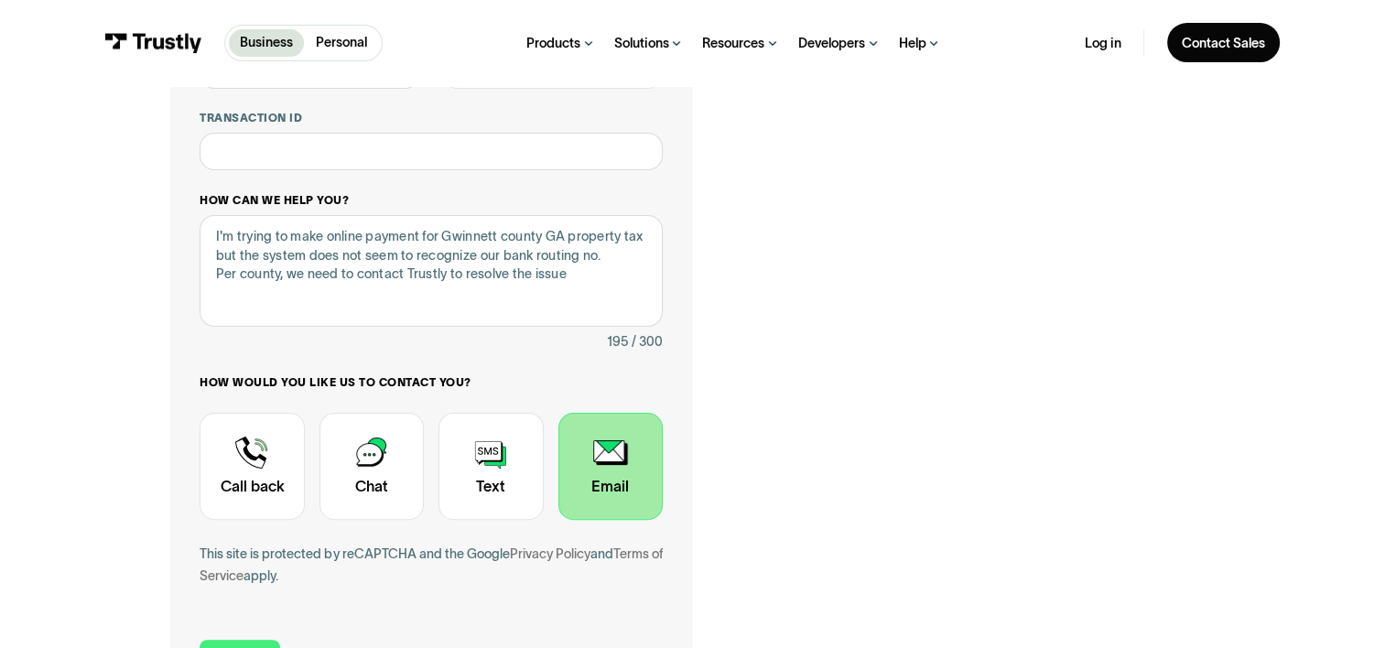
scroll to position [549, 0]
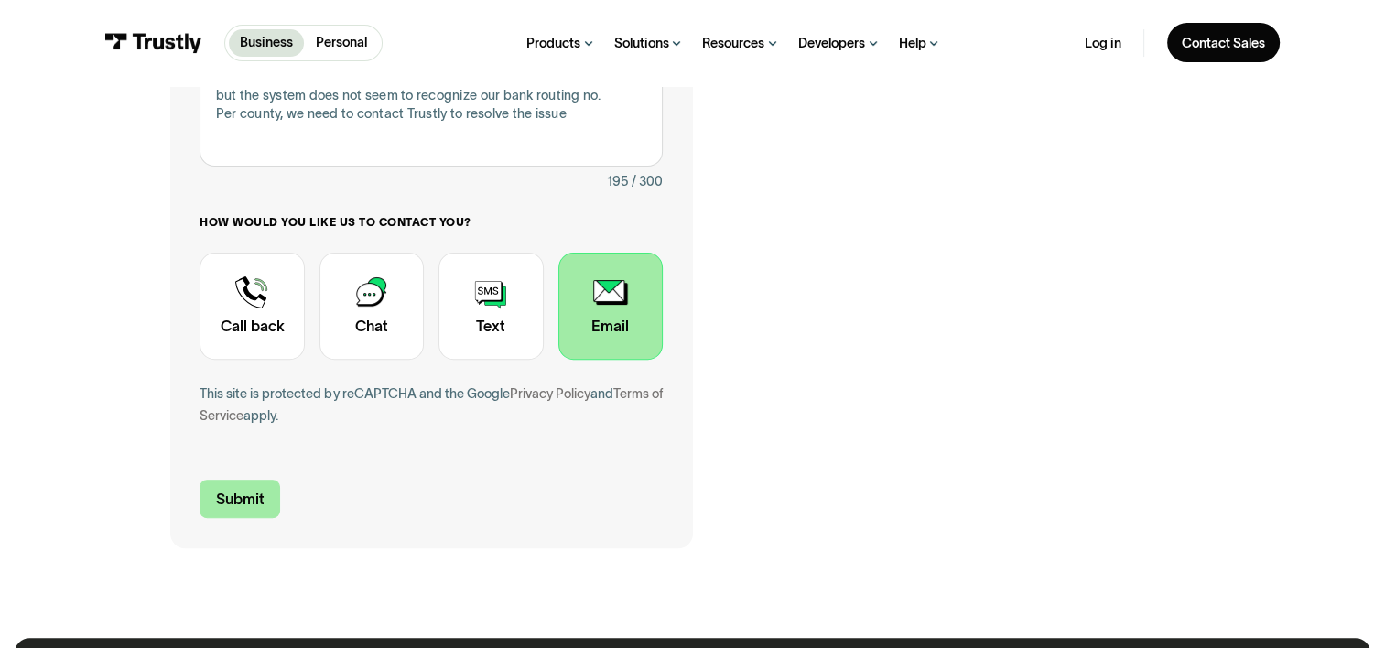
click at [234, 496] on input "Submit" at bounding box center [240, 499] width 81 height 39
type input "+16787838018"
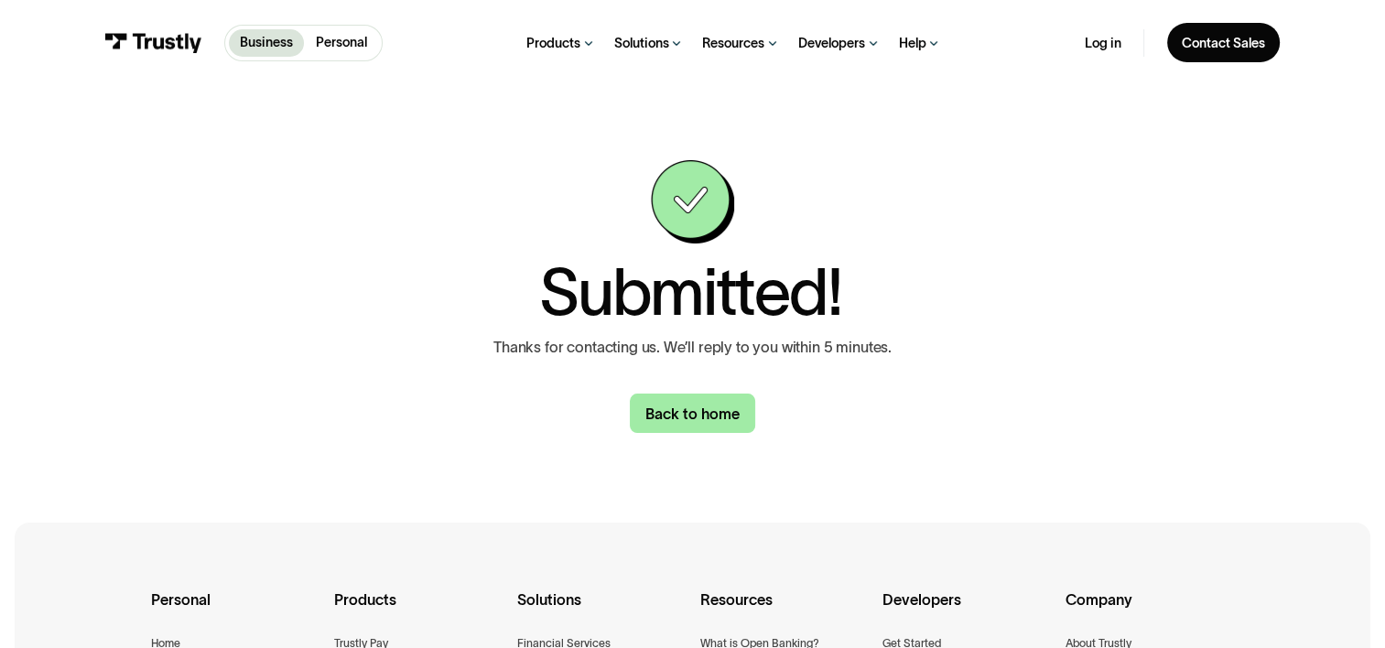
click at [674, 417] on link "Back to home" at bounding box center [693, 413] width 126 height 39
